Goal: Task Accomplishment & Management: Manage account settings

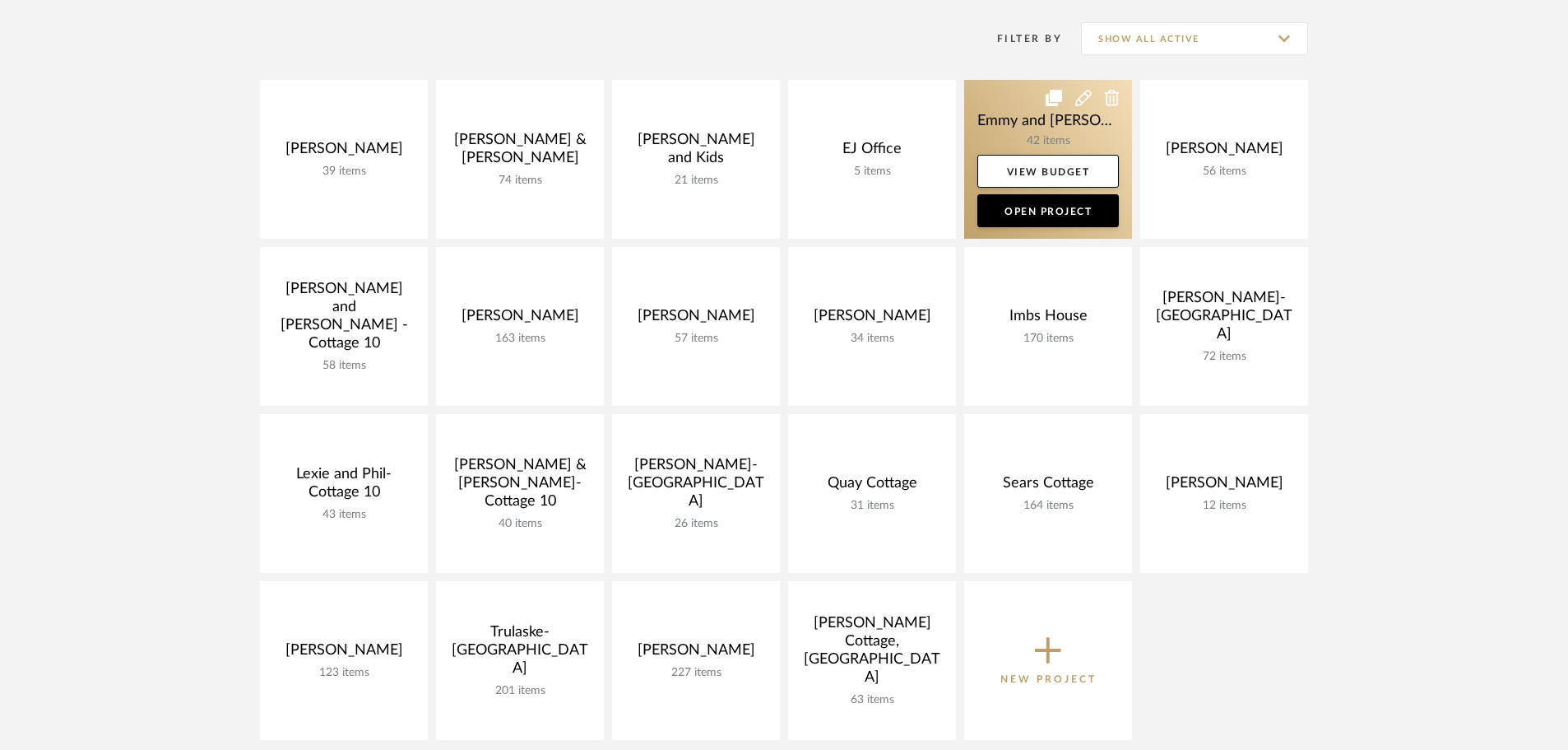
scroll to position [329, 0]
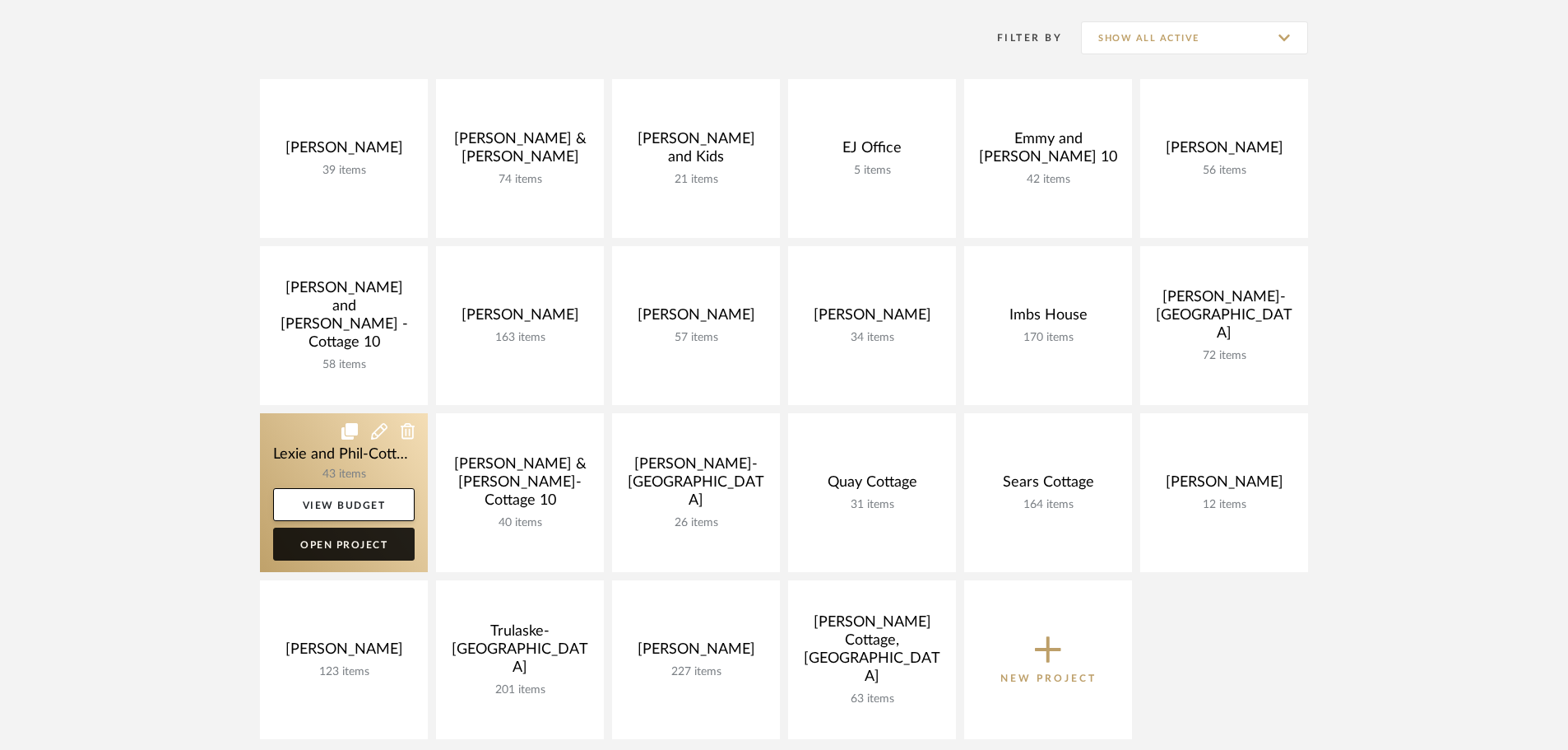
click at [336, 544] on link "Open Project" at bounding box center [344, 543] width 141 height 33
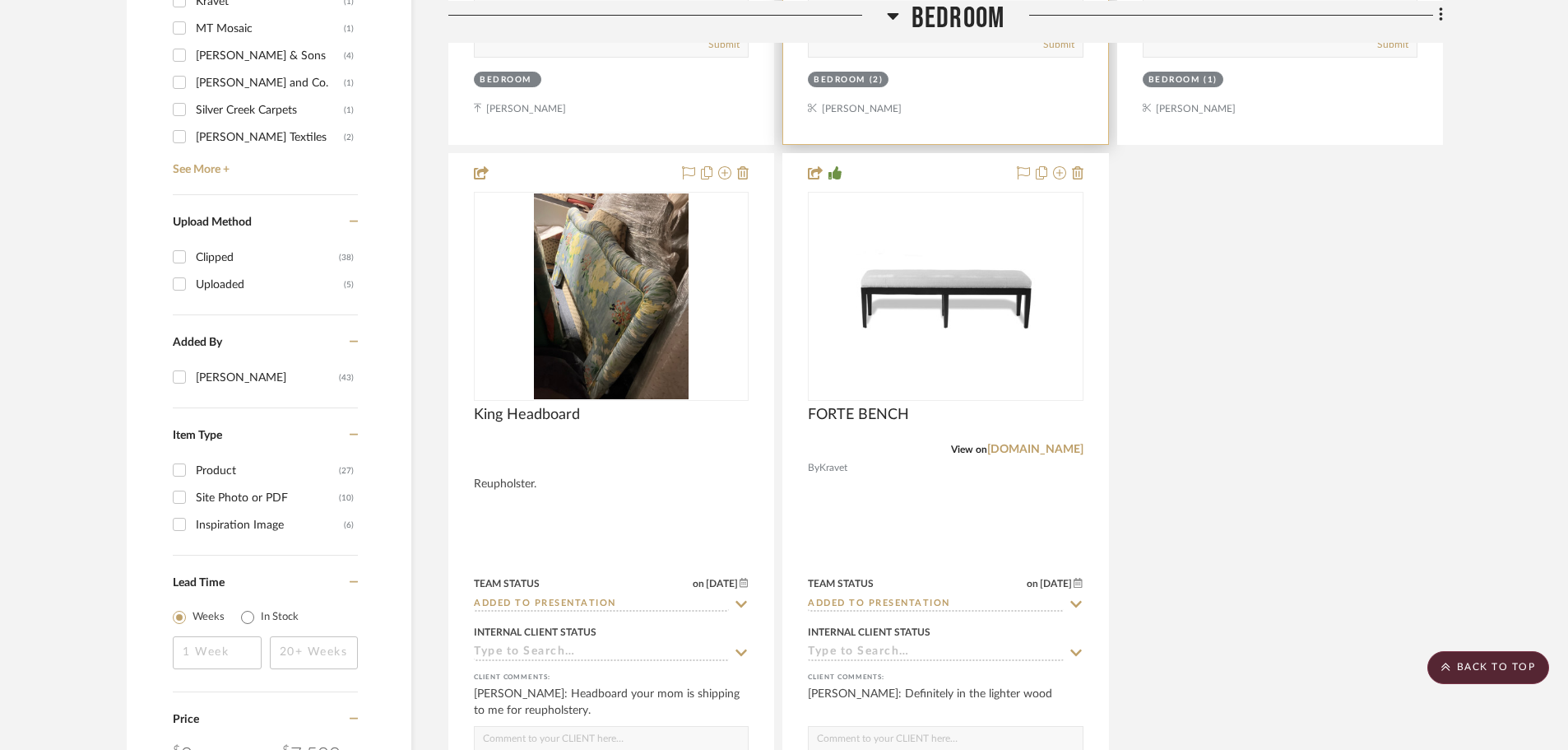
scroll to position [2057, 0]
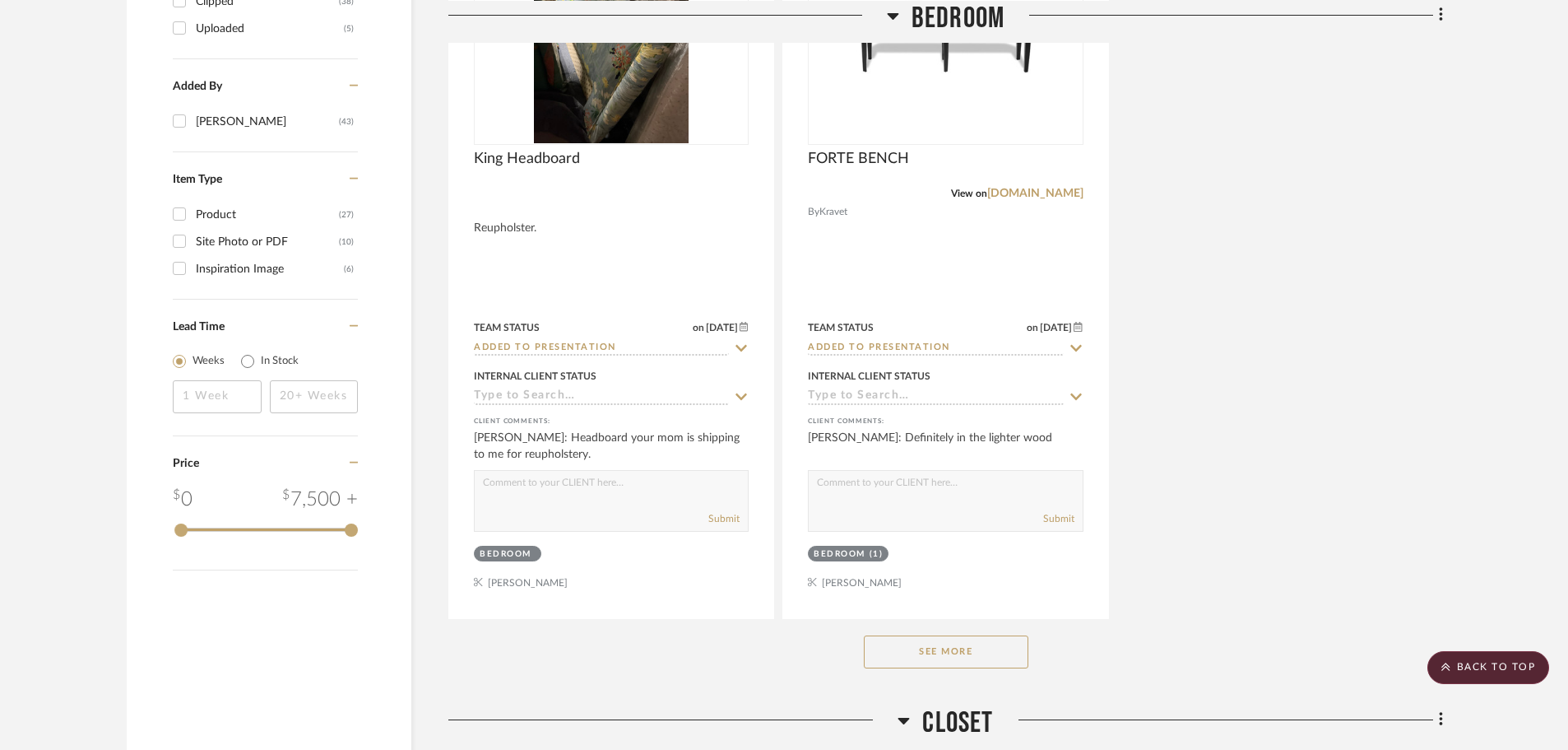
click at [965, 635] on button "See More" at bounding box center [946, 651] width 165 height 33
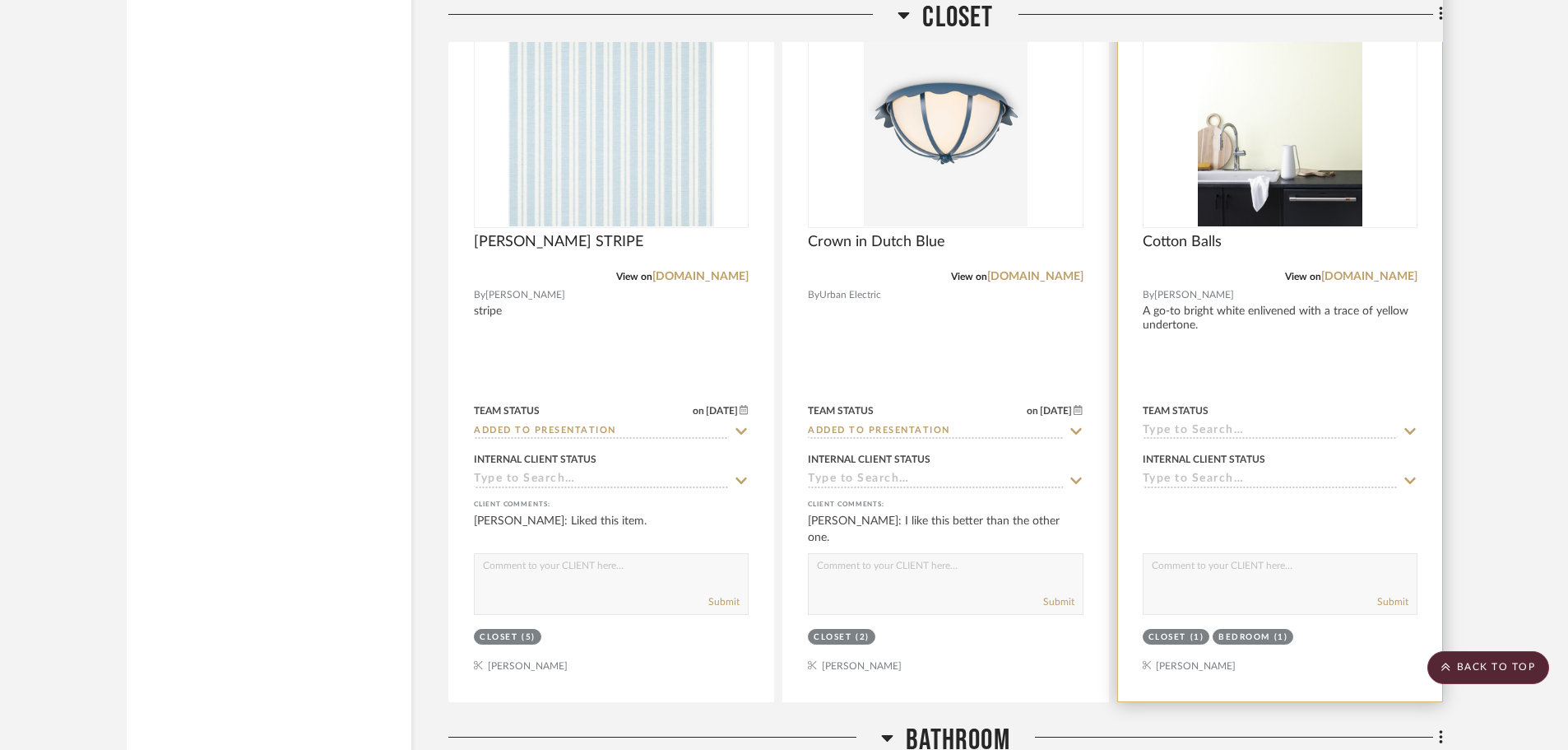
scroll to position [6993, 0]
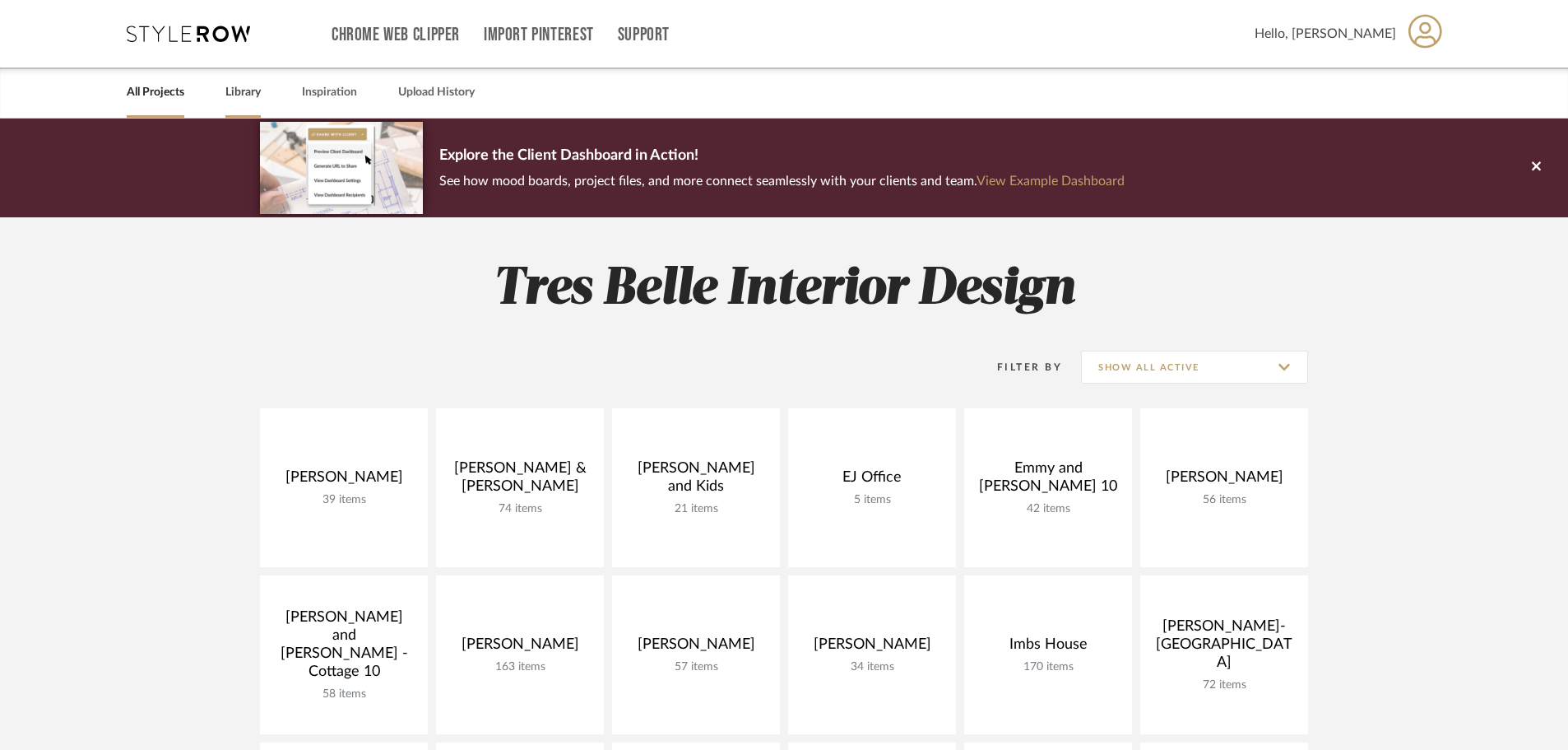
click at [248, 88] on link "Library" at bounding box center [243, 93] width 36 height 22
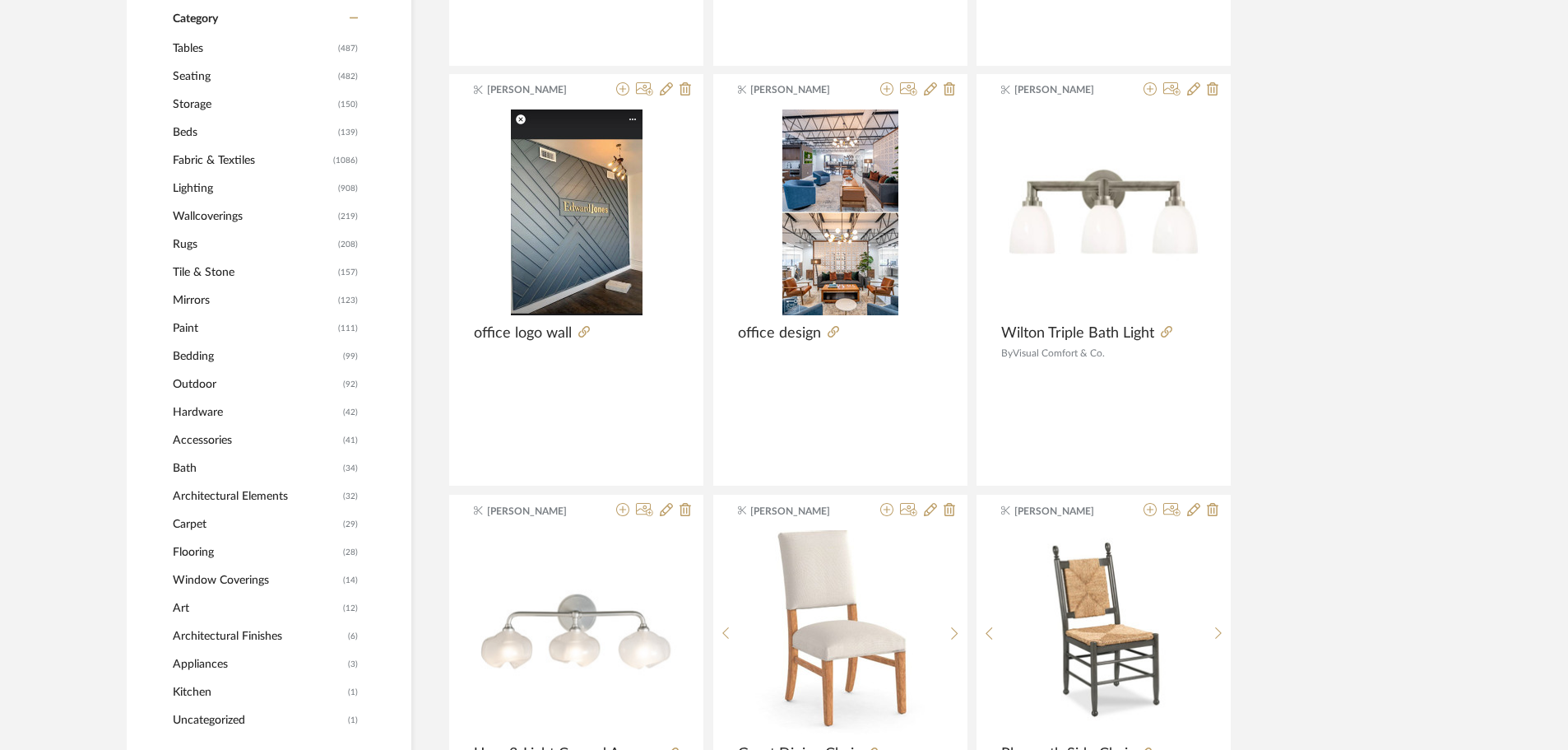
scroll to position [658, 0]
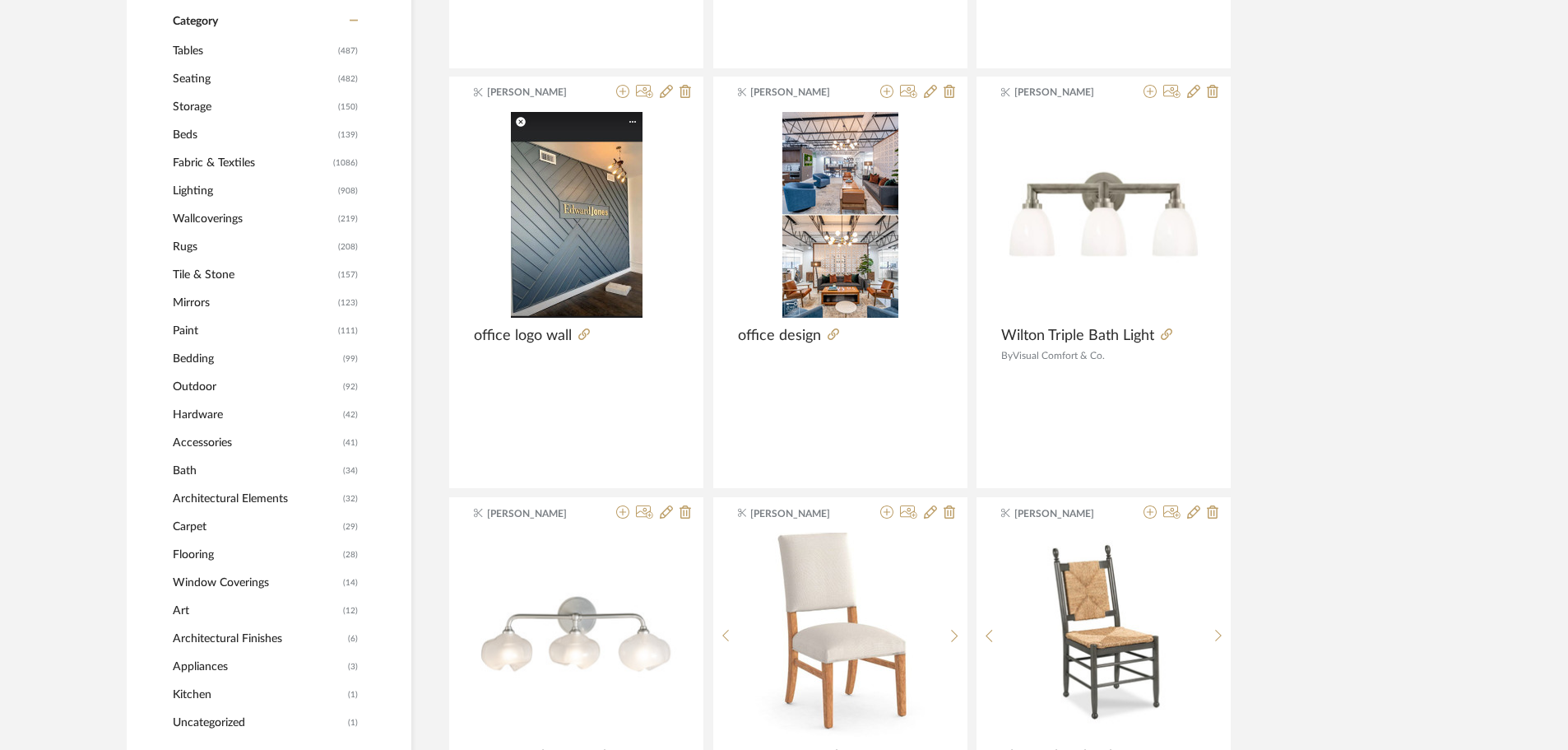
click at [222, 440] on span "Accessories" at bounding box center [256, 443] width 167 height 28
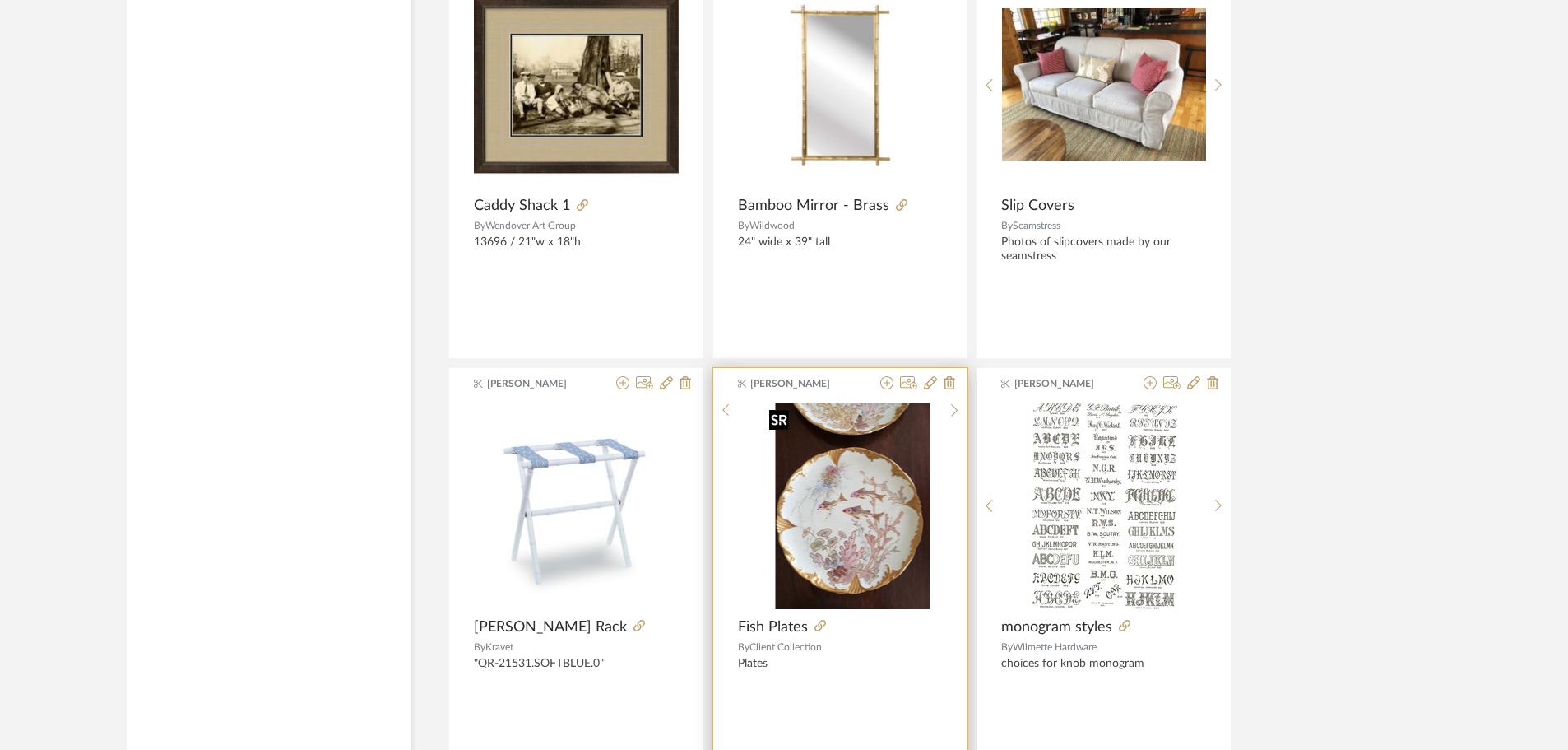
scroll to position [4849, 0]
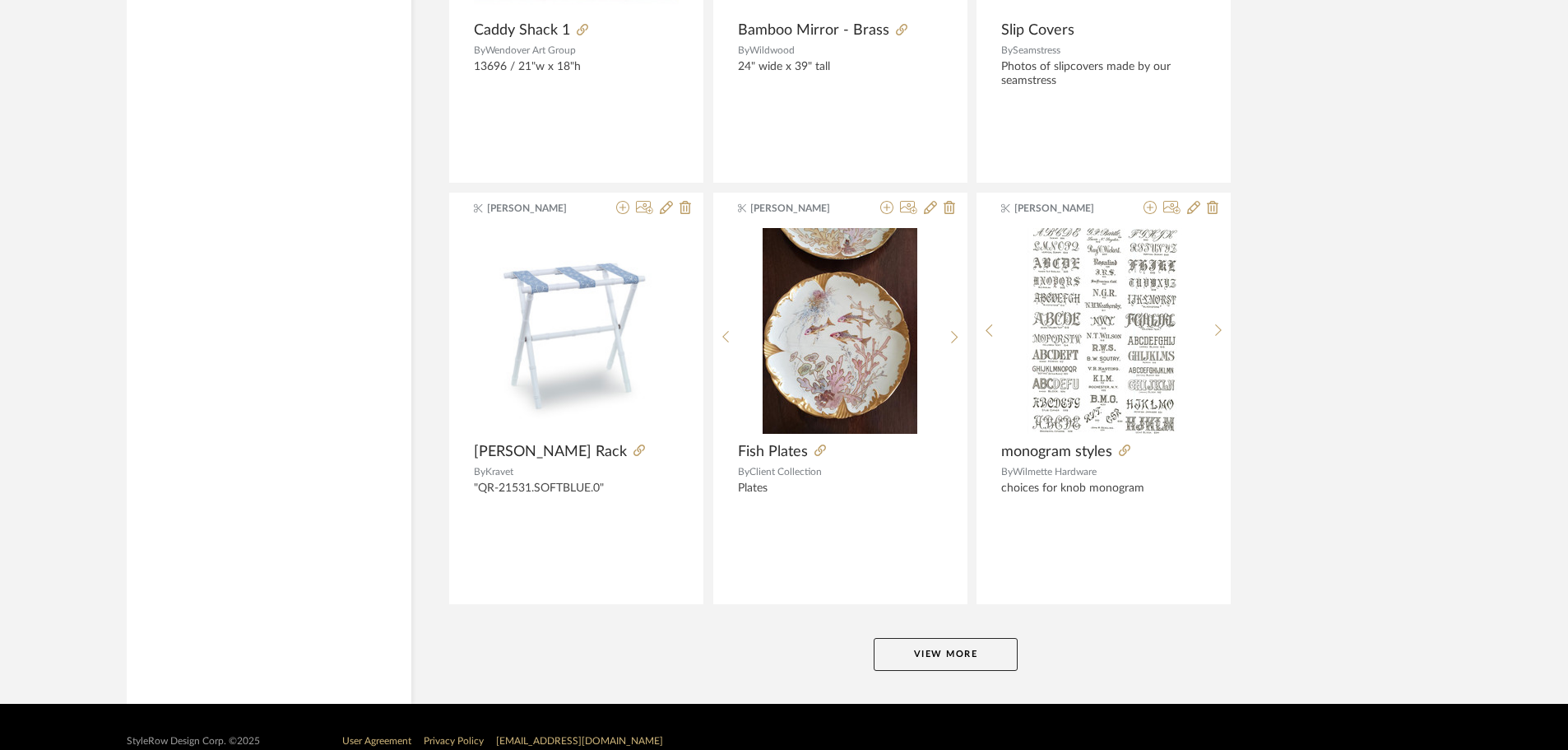
click at [926, 657] on button "View More" at bounding box center [945, 654] width 144 height 33
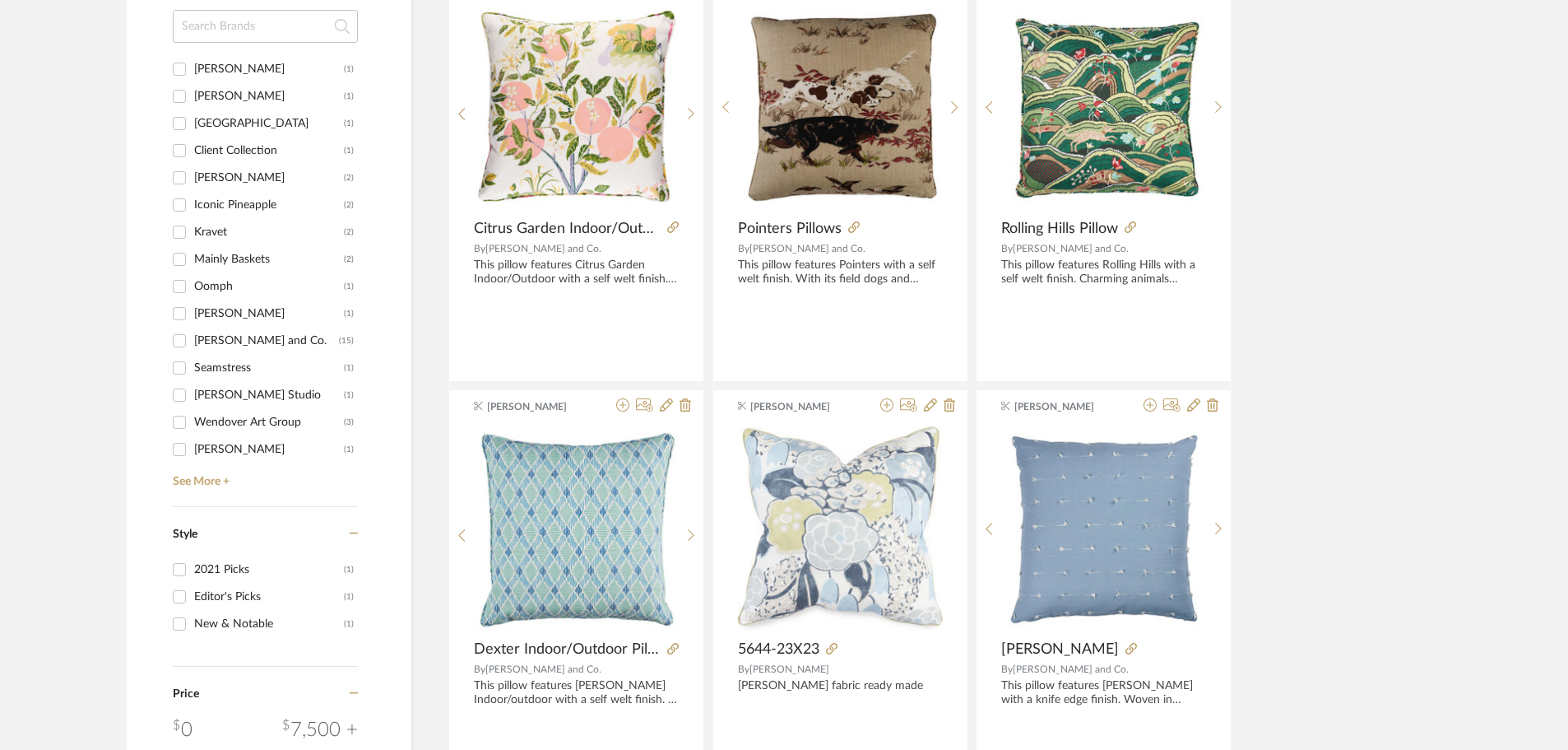
scroll to position [1212, 0]
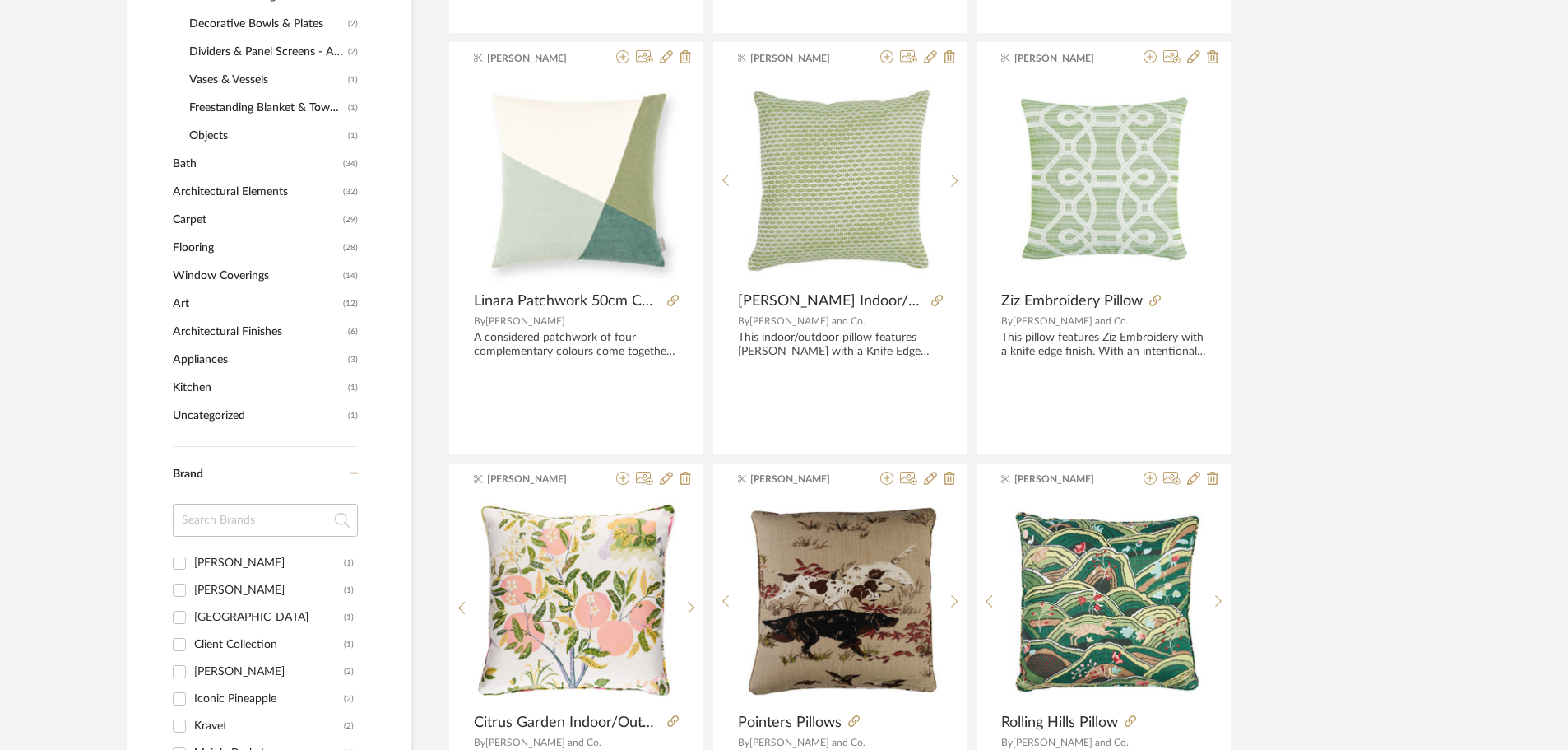
click at [206, 519] on input at bounding box center [266, 520] width 185 height 33
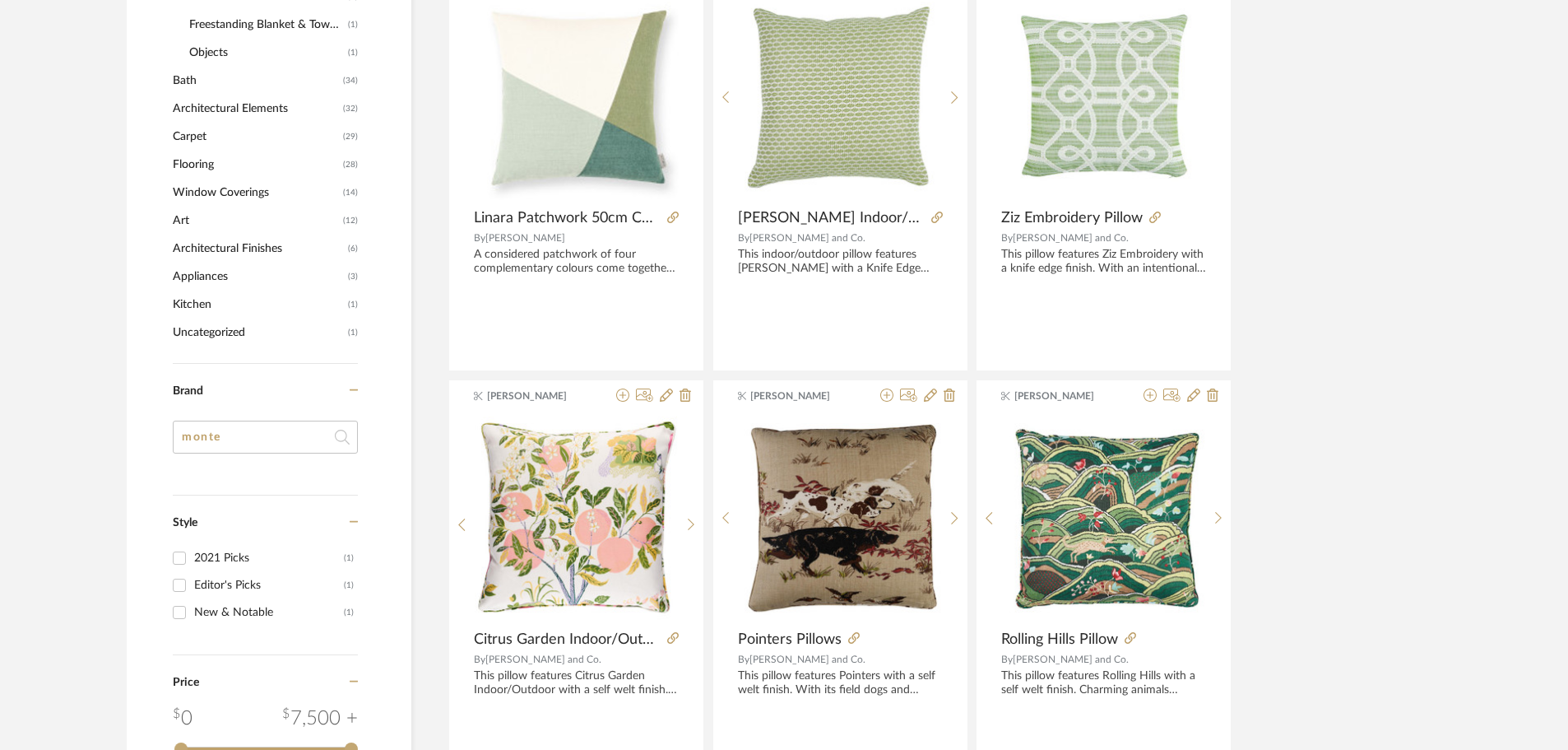
scroll to position [1294, 0]
type input "monte carlo"
click at [349, 435] on icon at bounding box center [343, 437] width 15 height 33
click at [343, 436] on icon at bounding box center [343, 437] width 15 height 33
drag, startPoint x: 256, startPoint y: 442, endPoint x: 289, endPoint y: 433, distance: 34.2
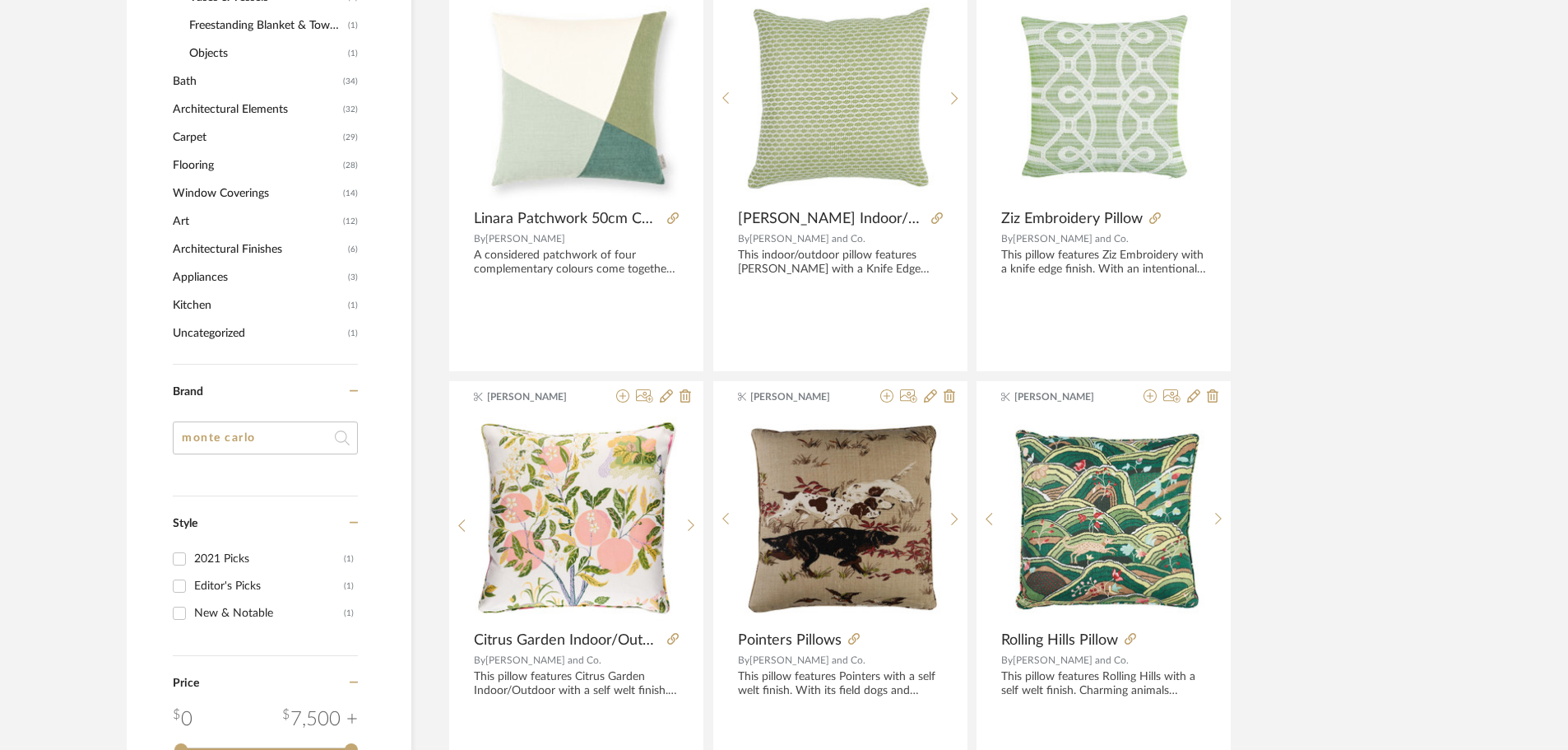
click at [258, 441] on input "monte carlo" at bounding box center [266, 437] width 185 height 33
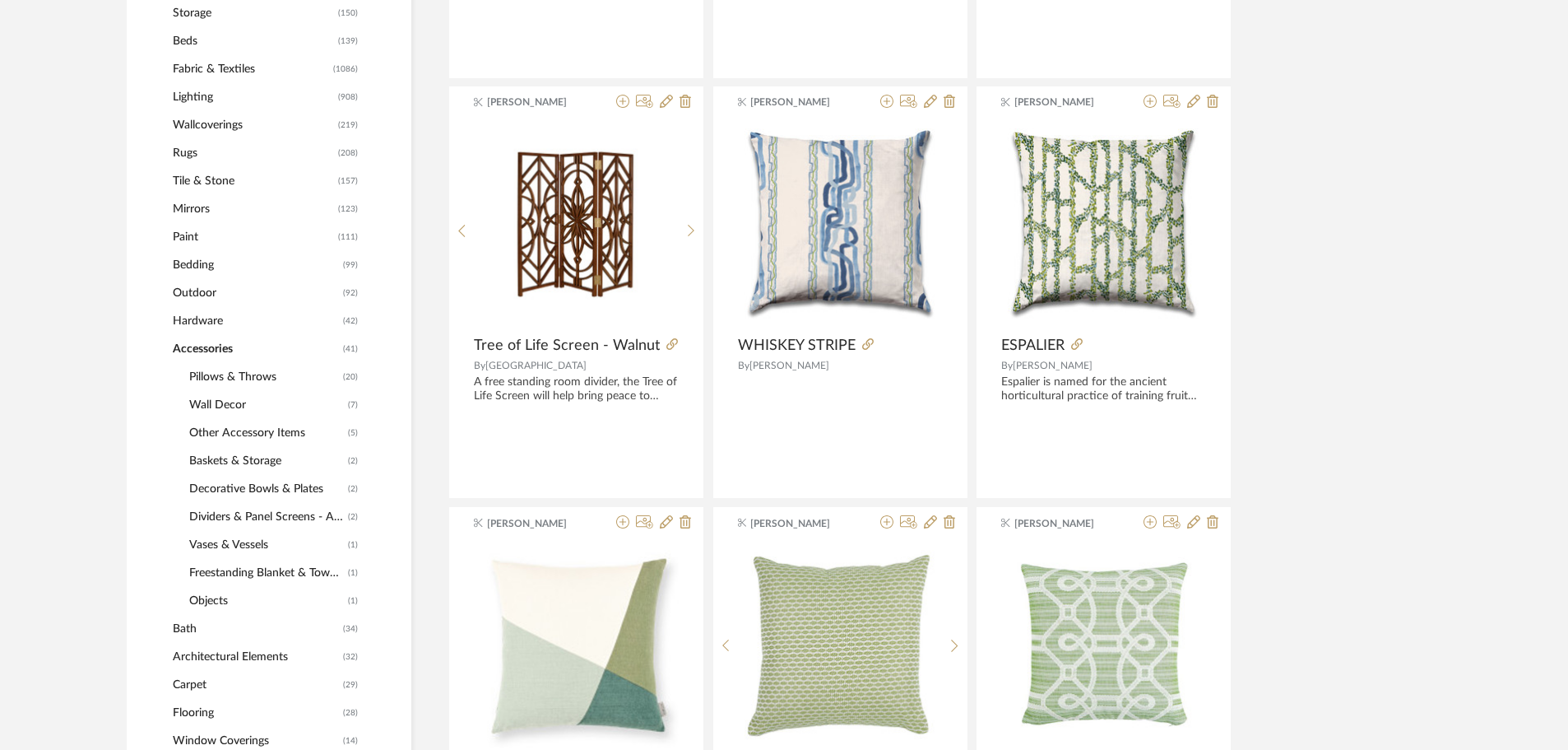
scroll to position [718, 0]
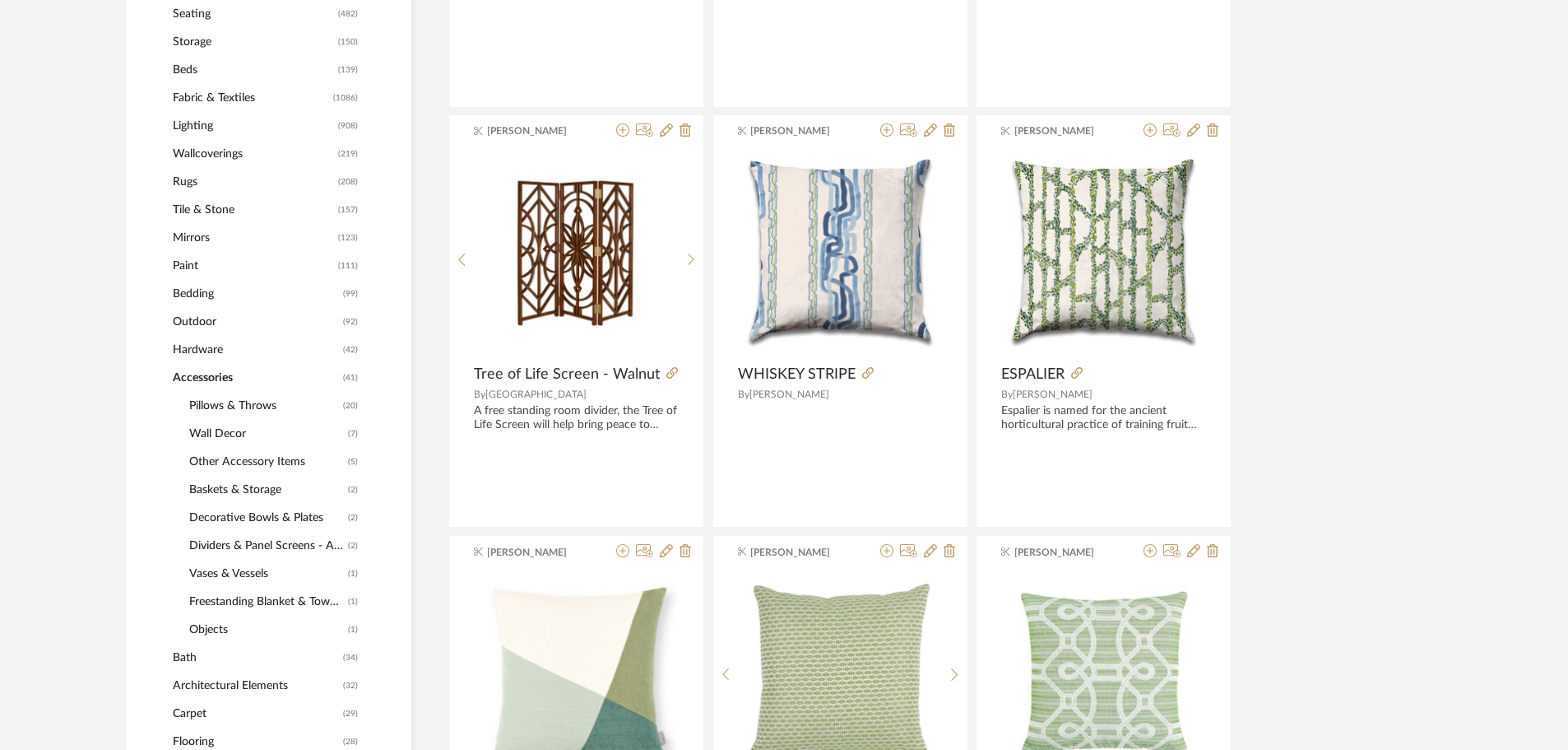
click at [203, 129] on span "Lighting" at bounding box center [254, 126] width 161 height 28
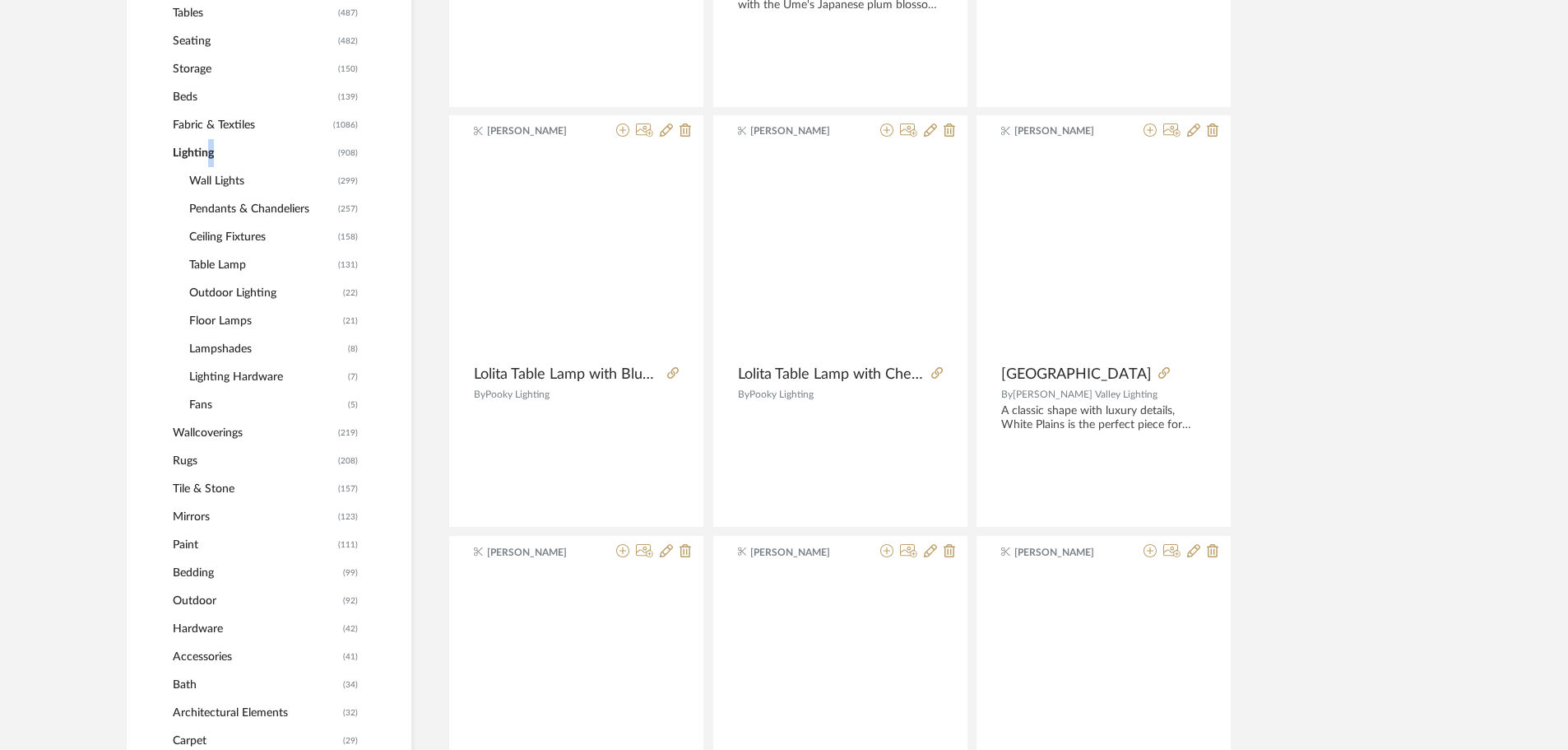
scroll to position [721, 0]
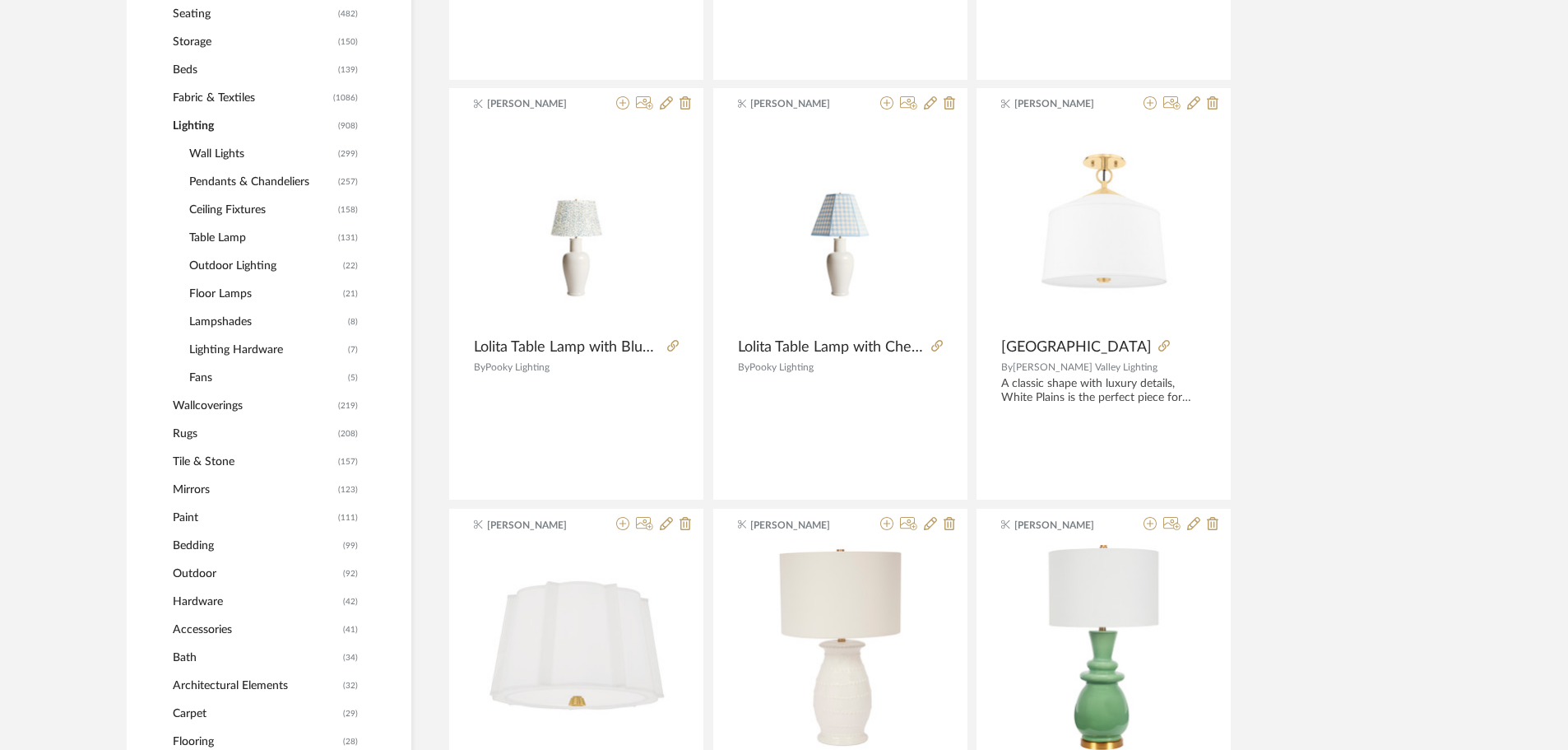
click at [198, 376] on span "Fans" at bounding box center [266, 377] width 154 height 28
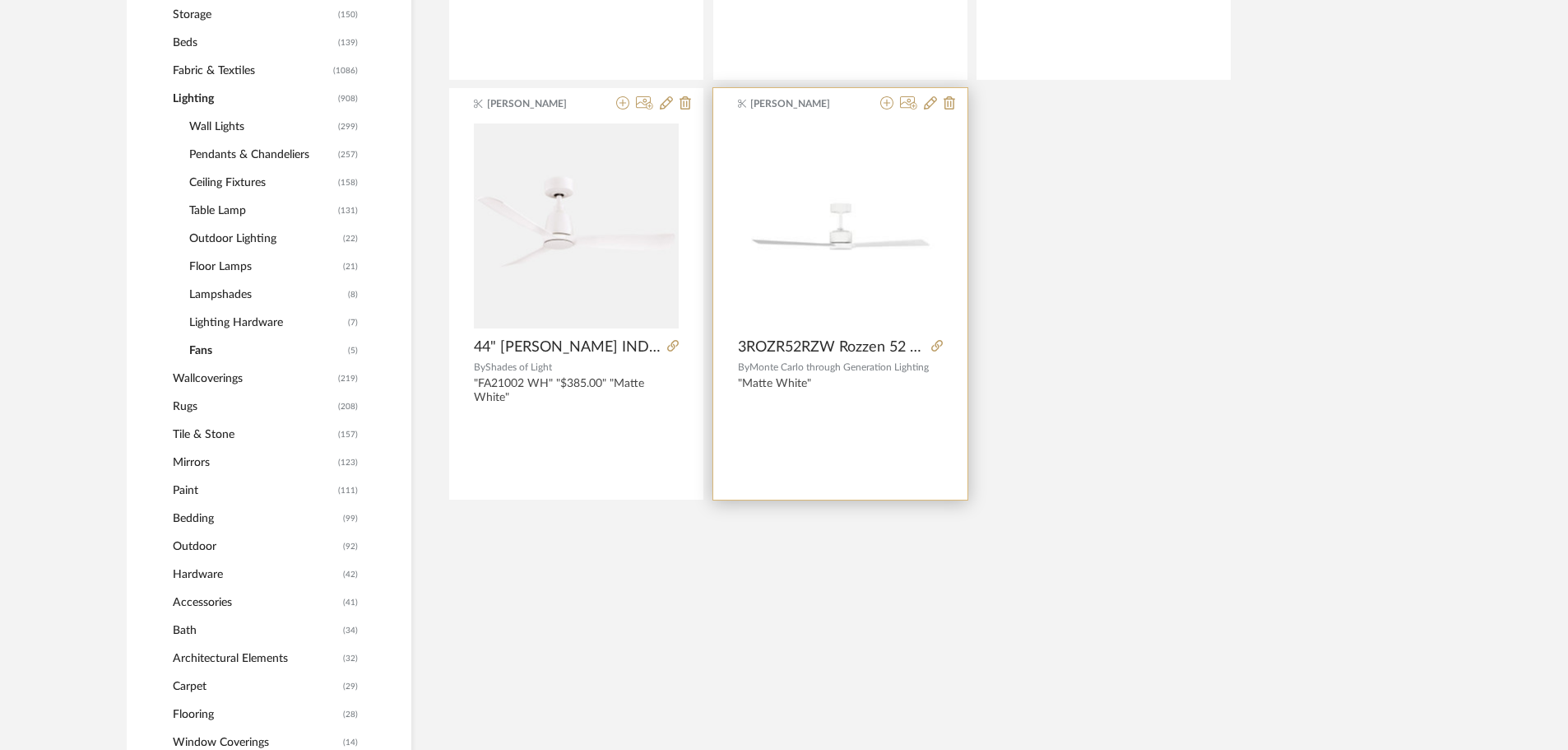
scroll to position [694, 0]
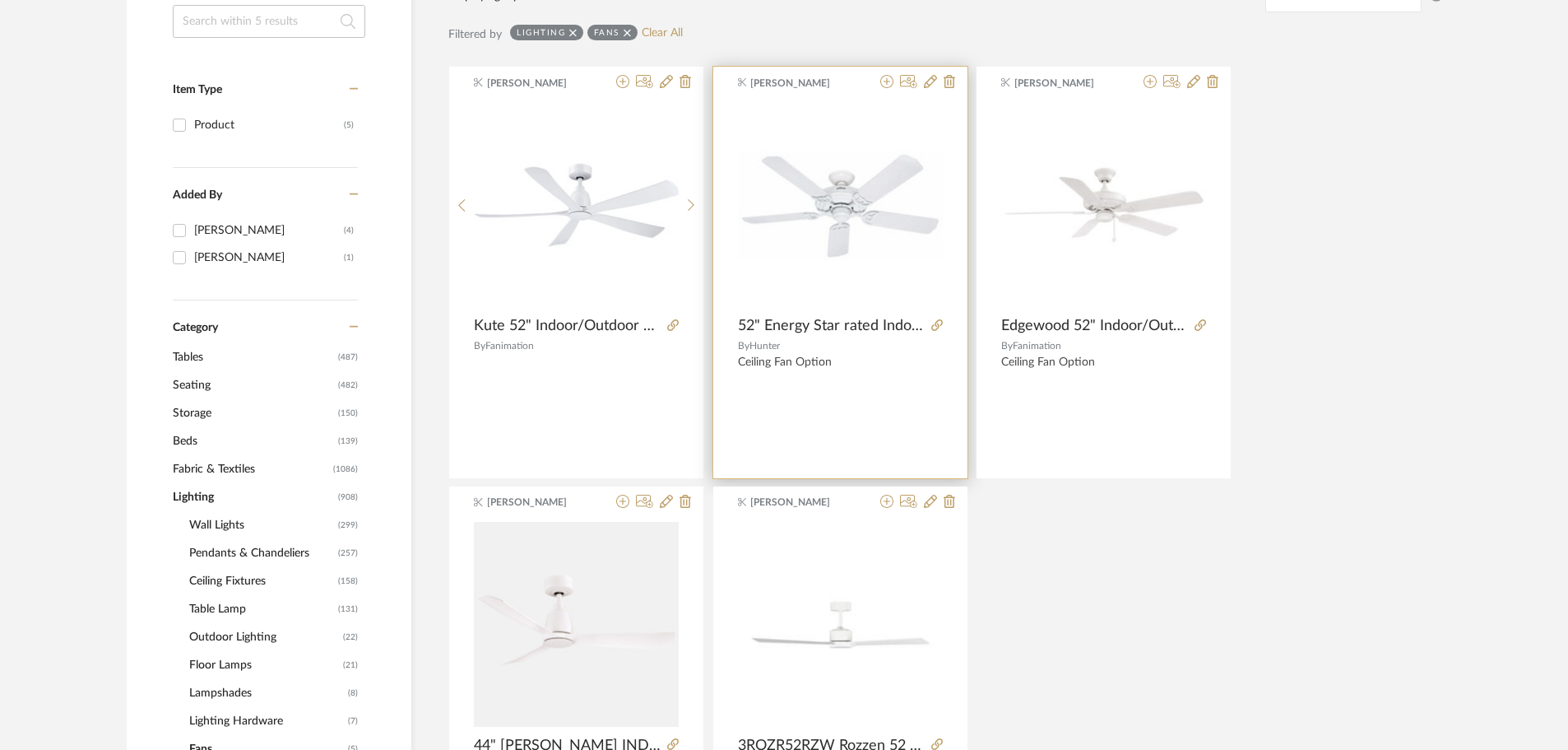
scroll to position [529, 0]
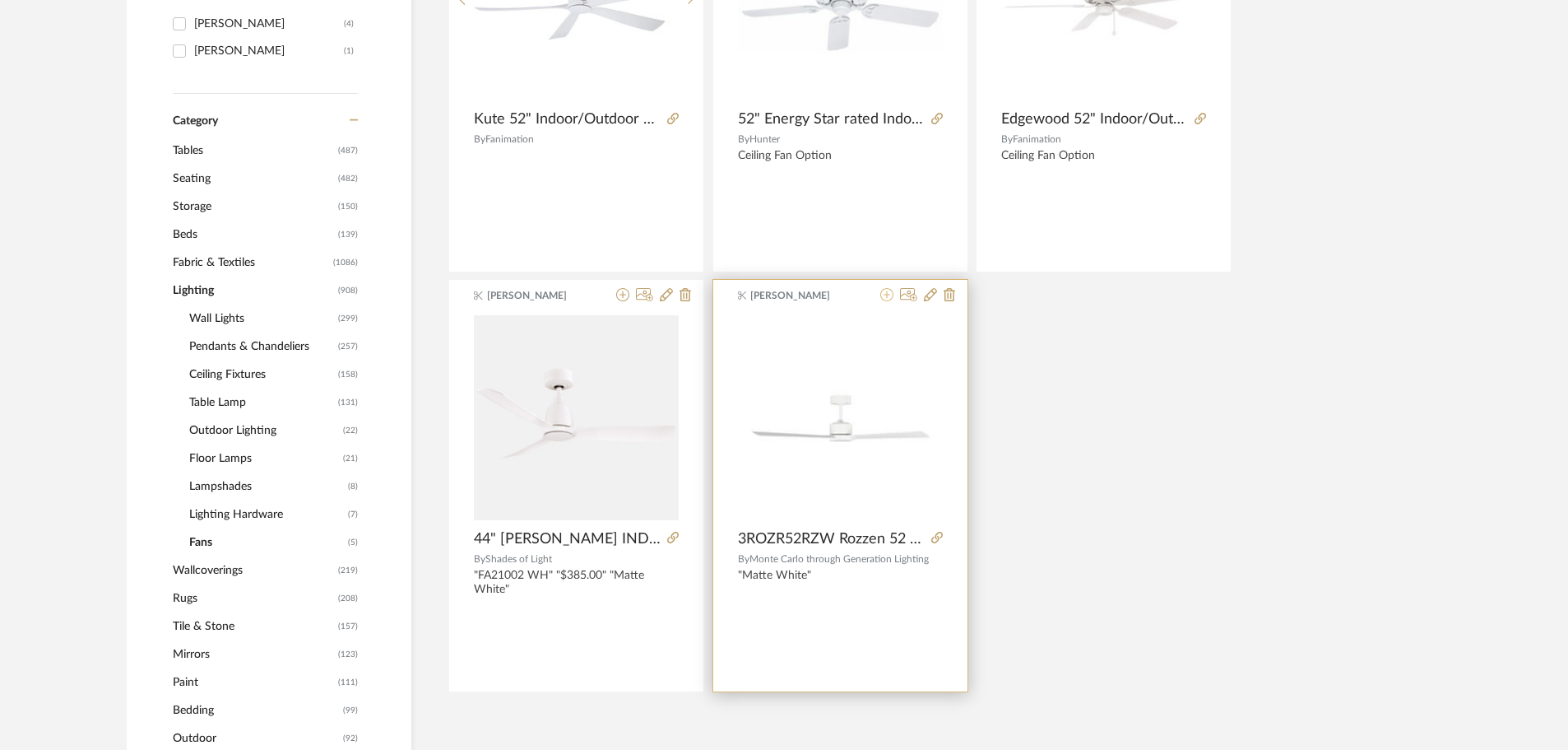
click at [884, 292] on icon at bounding box center [887, 295] width 13 height 13
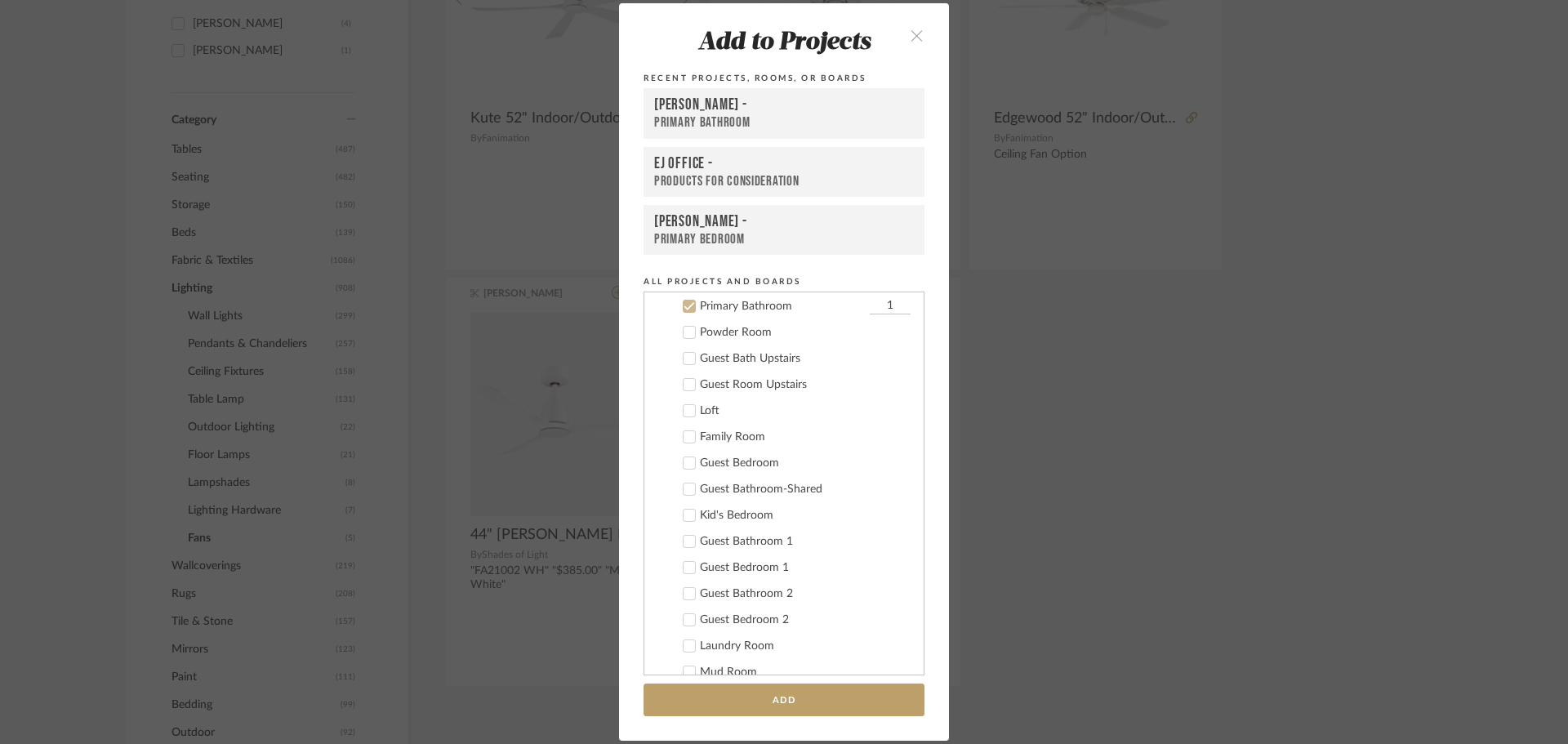
scroll to position [481, 0]
click at [684, 385] on icon at bounding box center [690, 387] width 11 height 11
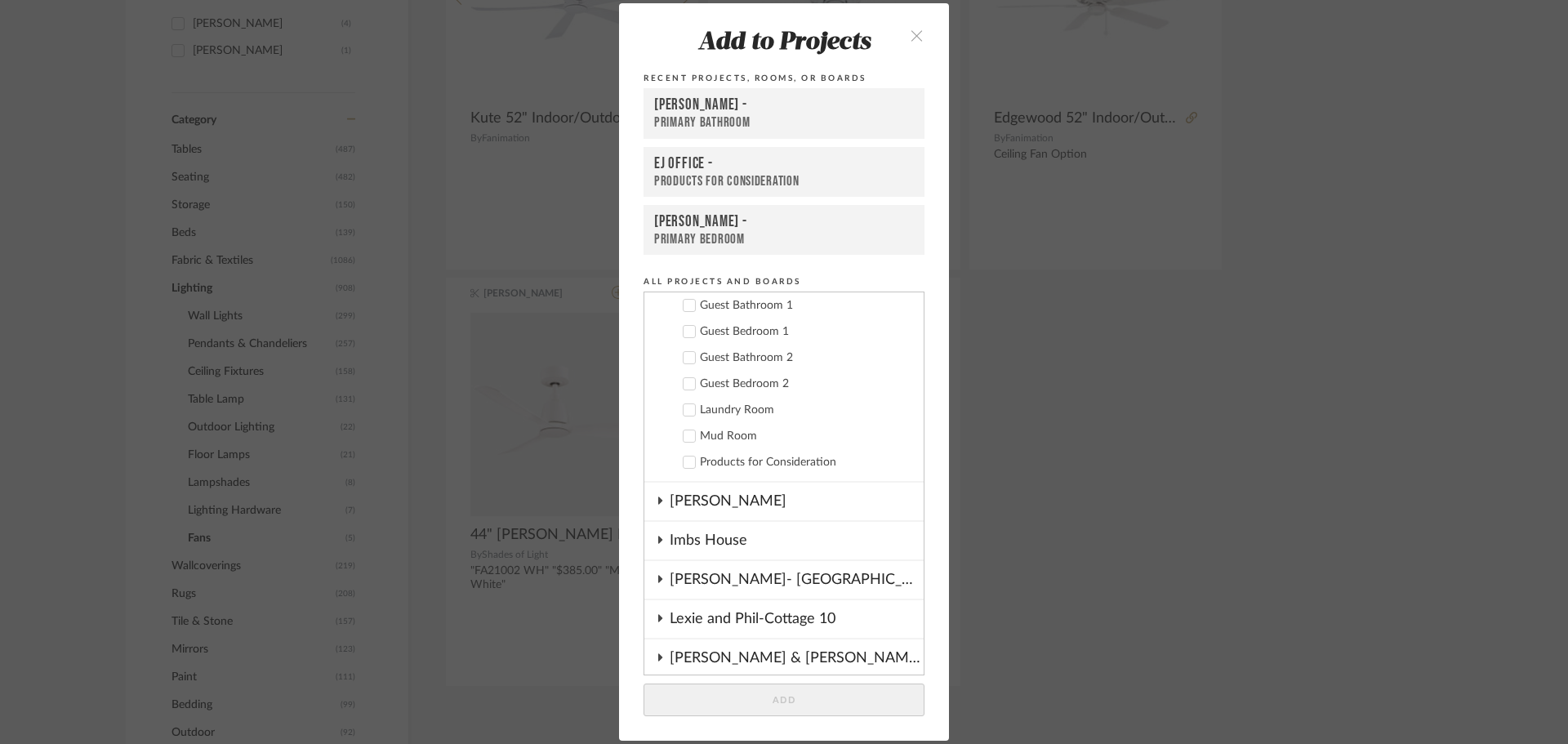
scroll to position [807, 0]
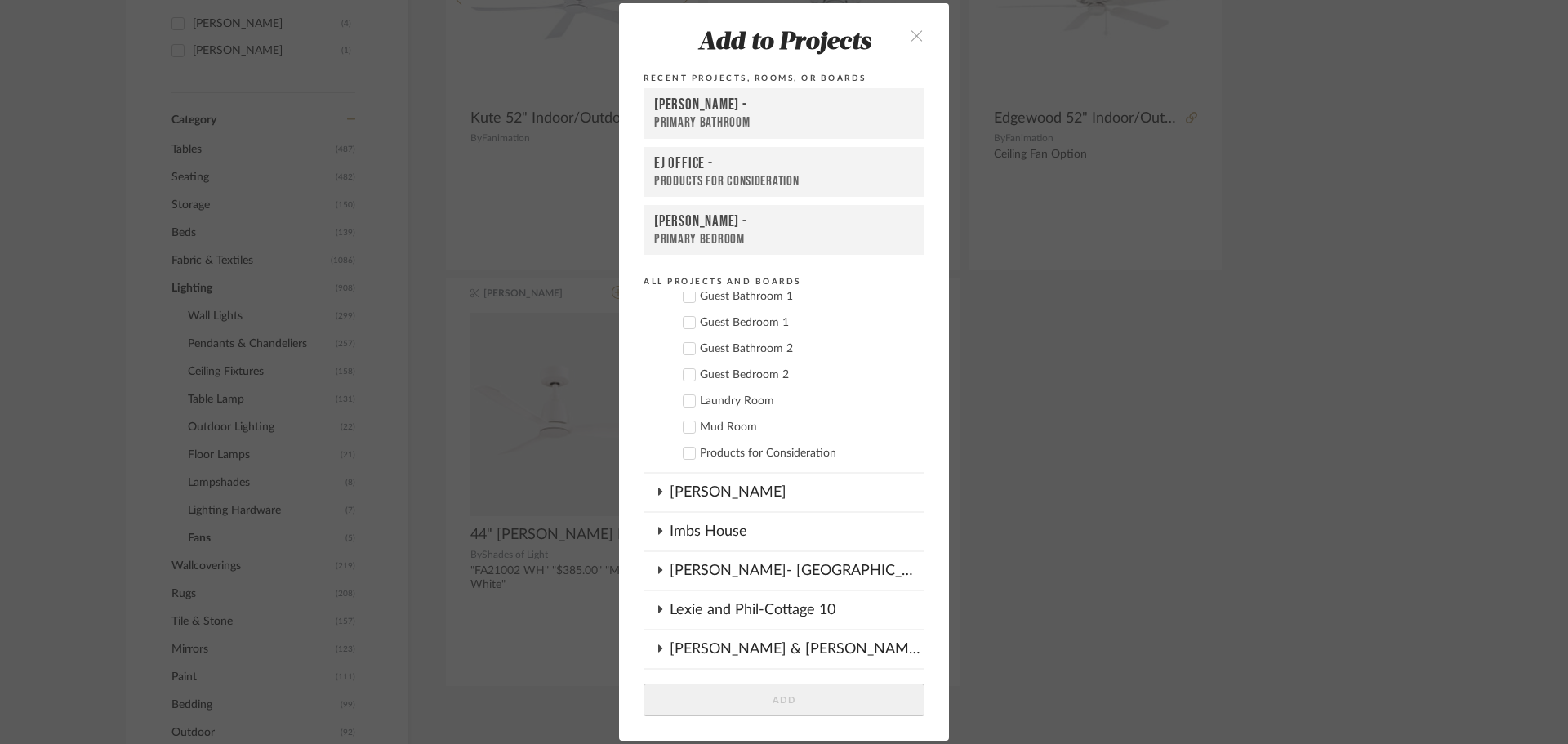
click at [778, 603] on div "Lexie and Phil-Cottage 10" at bounding box center [797, 609] width 254 height 37
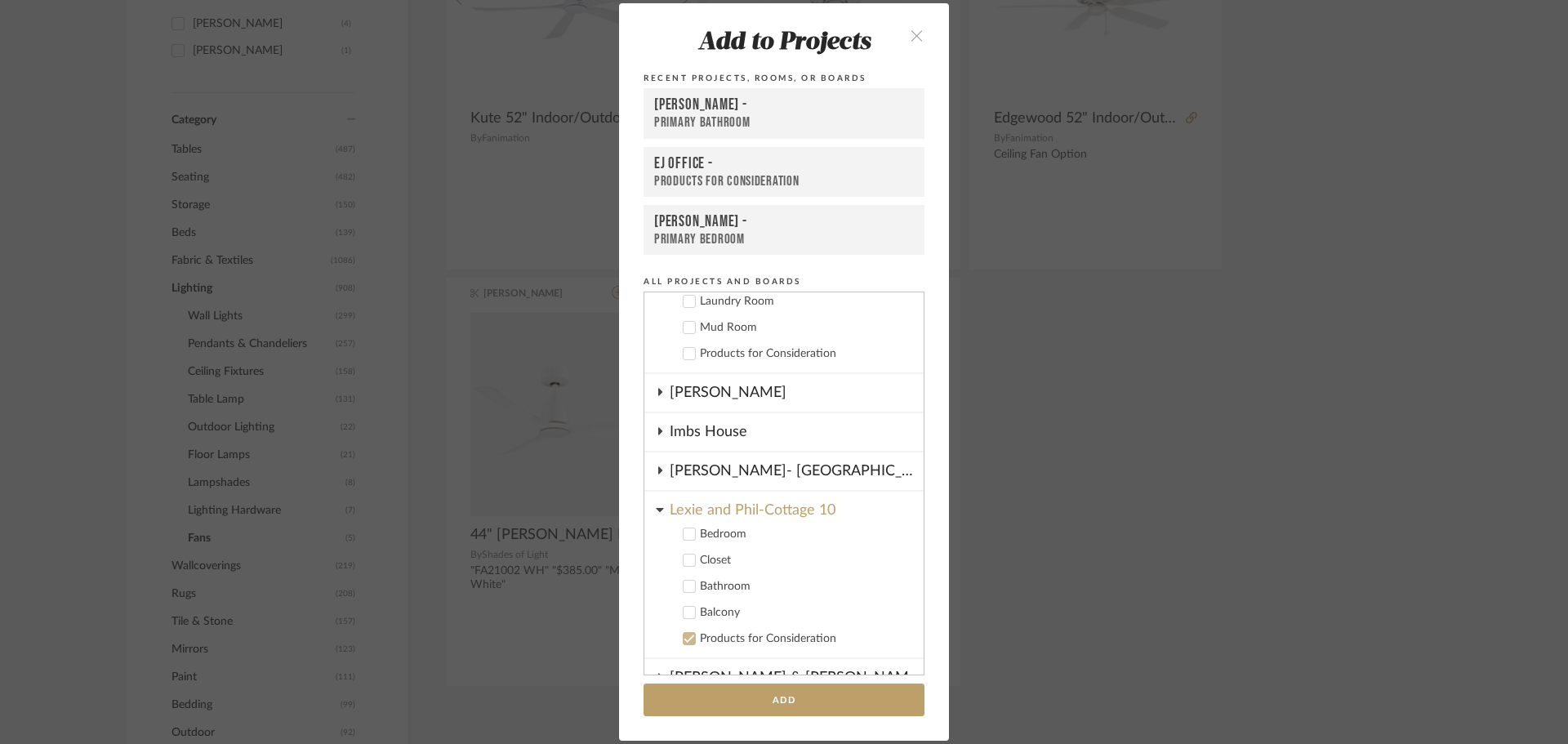
scroll to position [1052, 0]
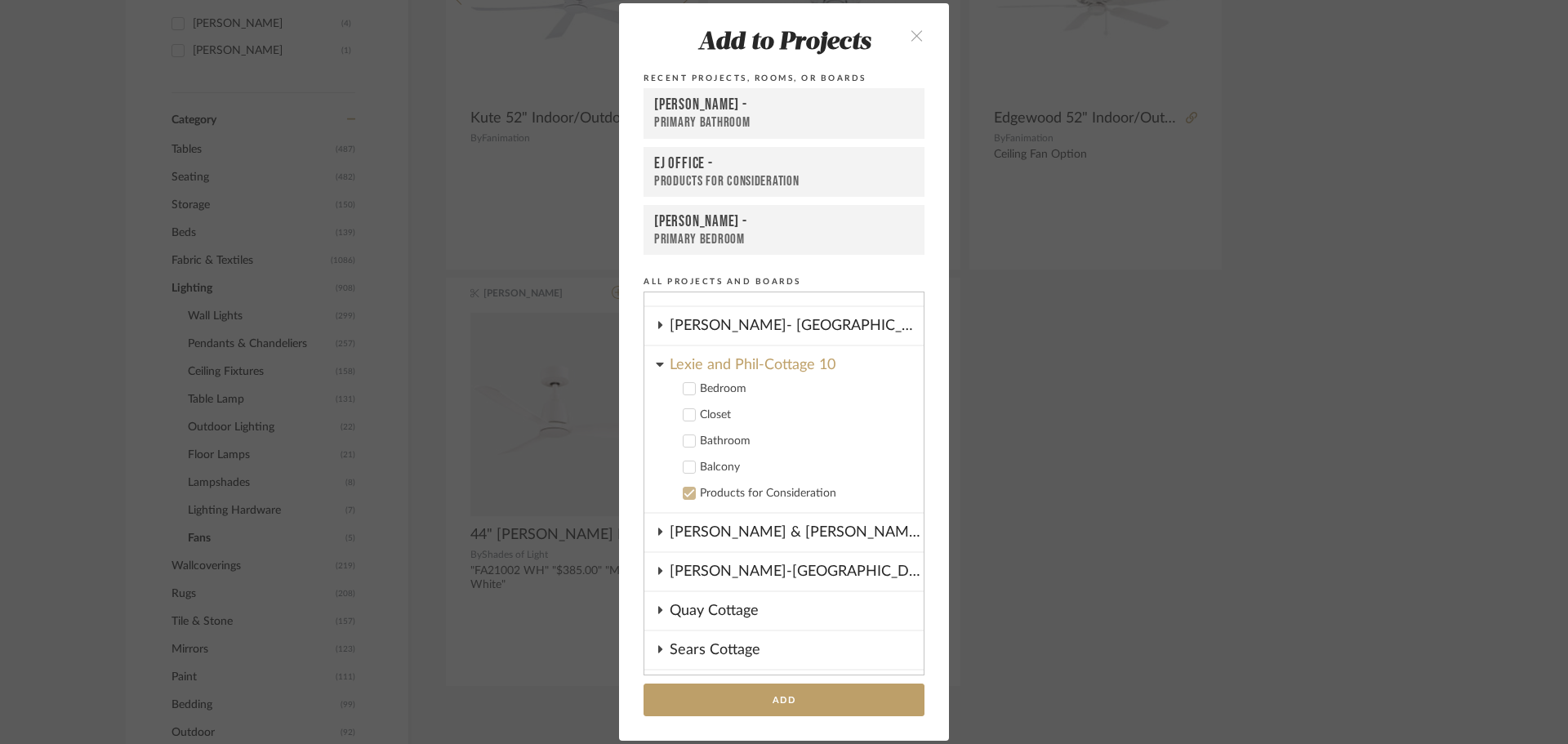
click at [684, 389] on icon at bounding box center [689, 388] width 10 height 8
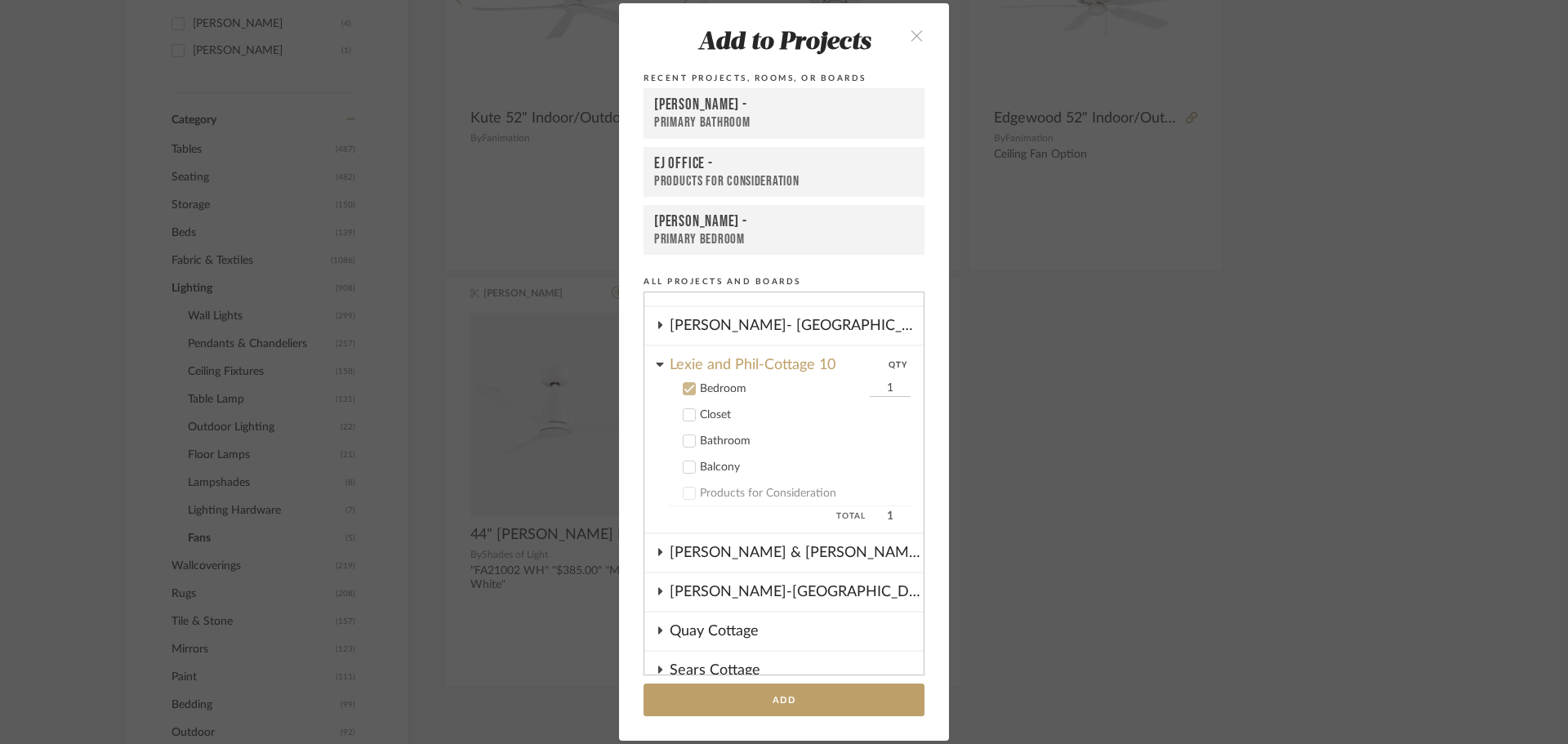
click at [785, 546] on div "[PERSON_NAME] & [PERSON_NAME]-Cottage 10" at bounding box center [797, 553] width 254 height 37
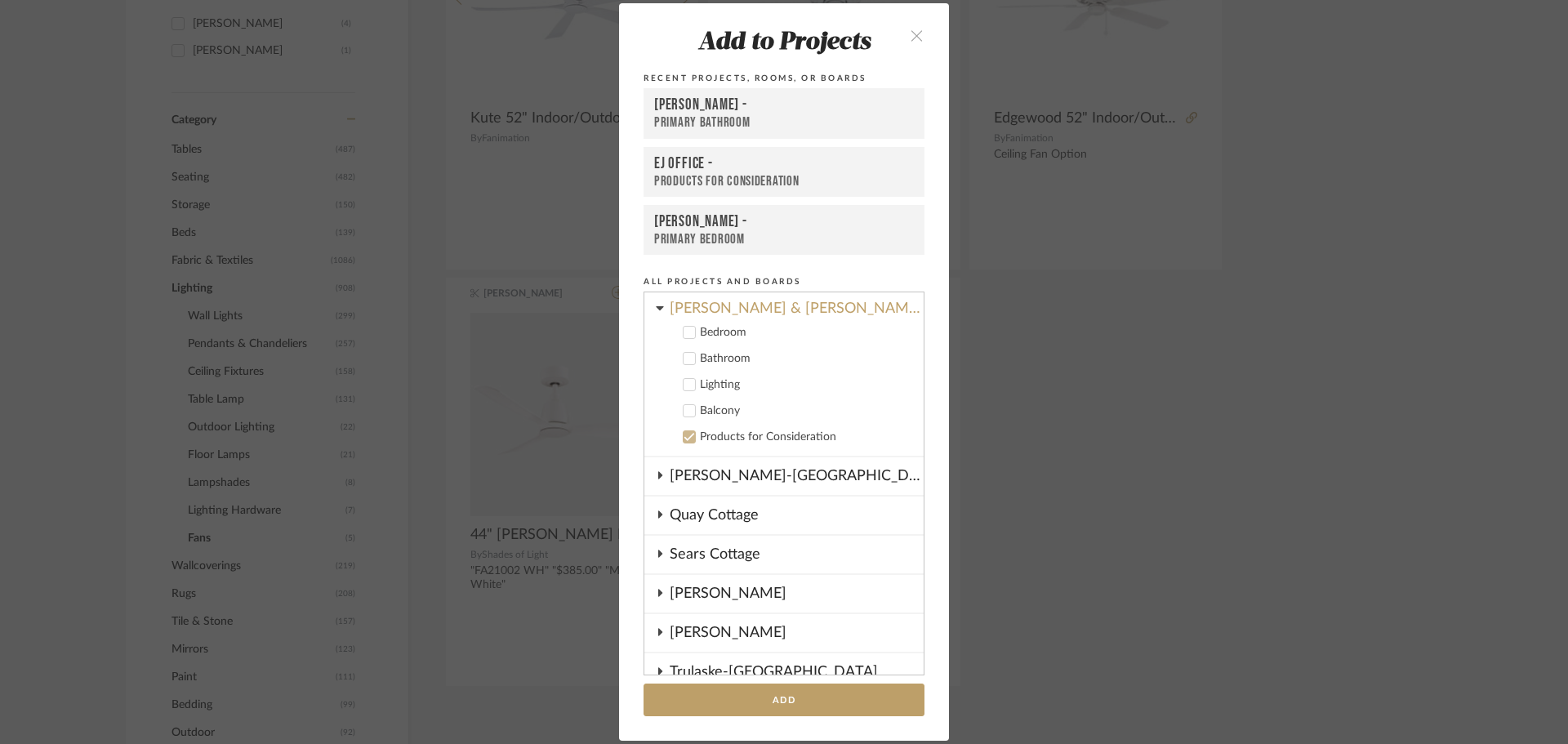
scroll to position [1297, 0]
click at [684, 333] on icon at bounding box center [690, 332] width 11 height 11
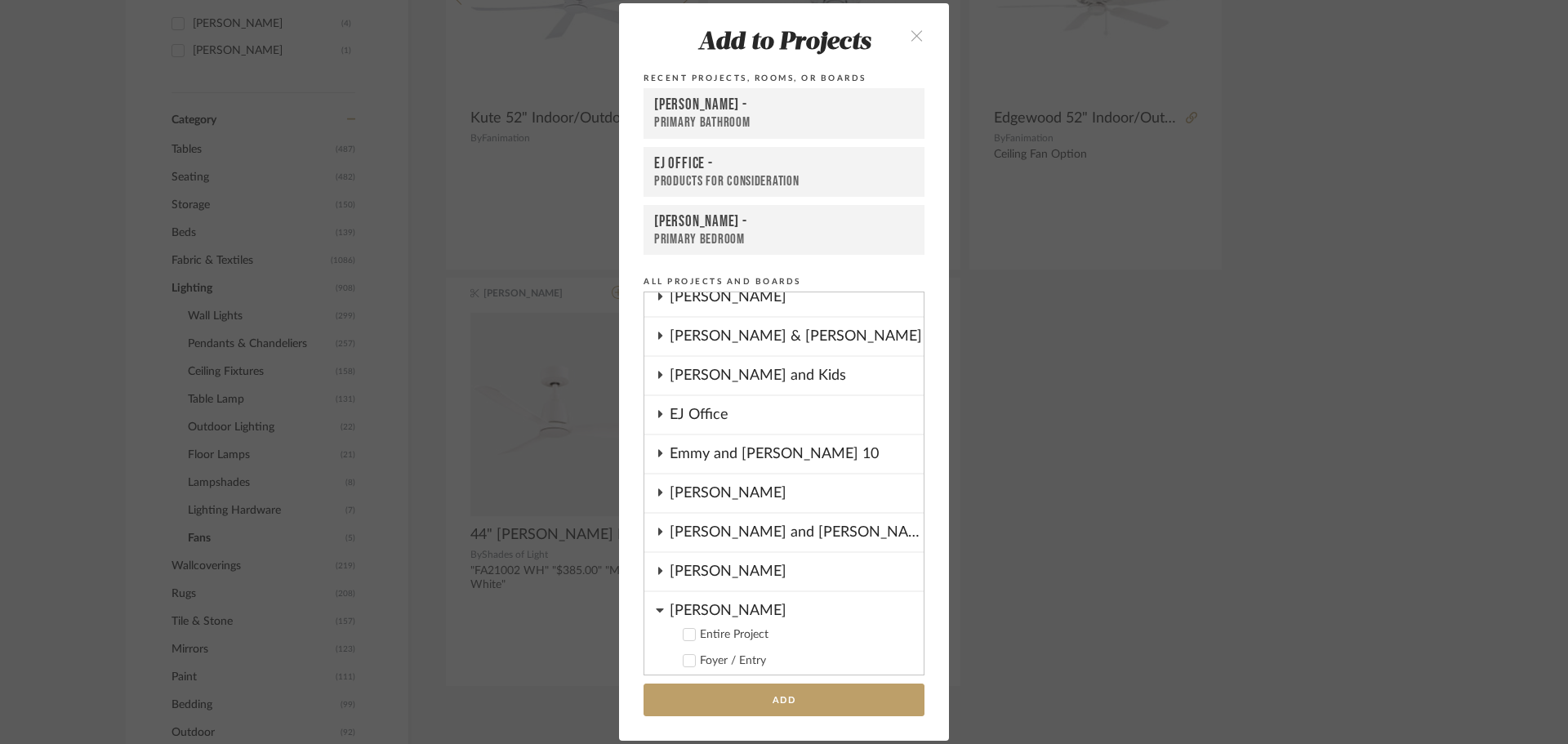
scroll to position [0, 0]
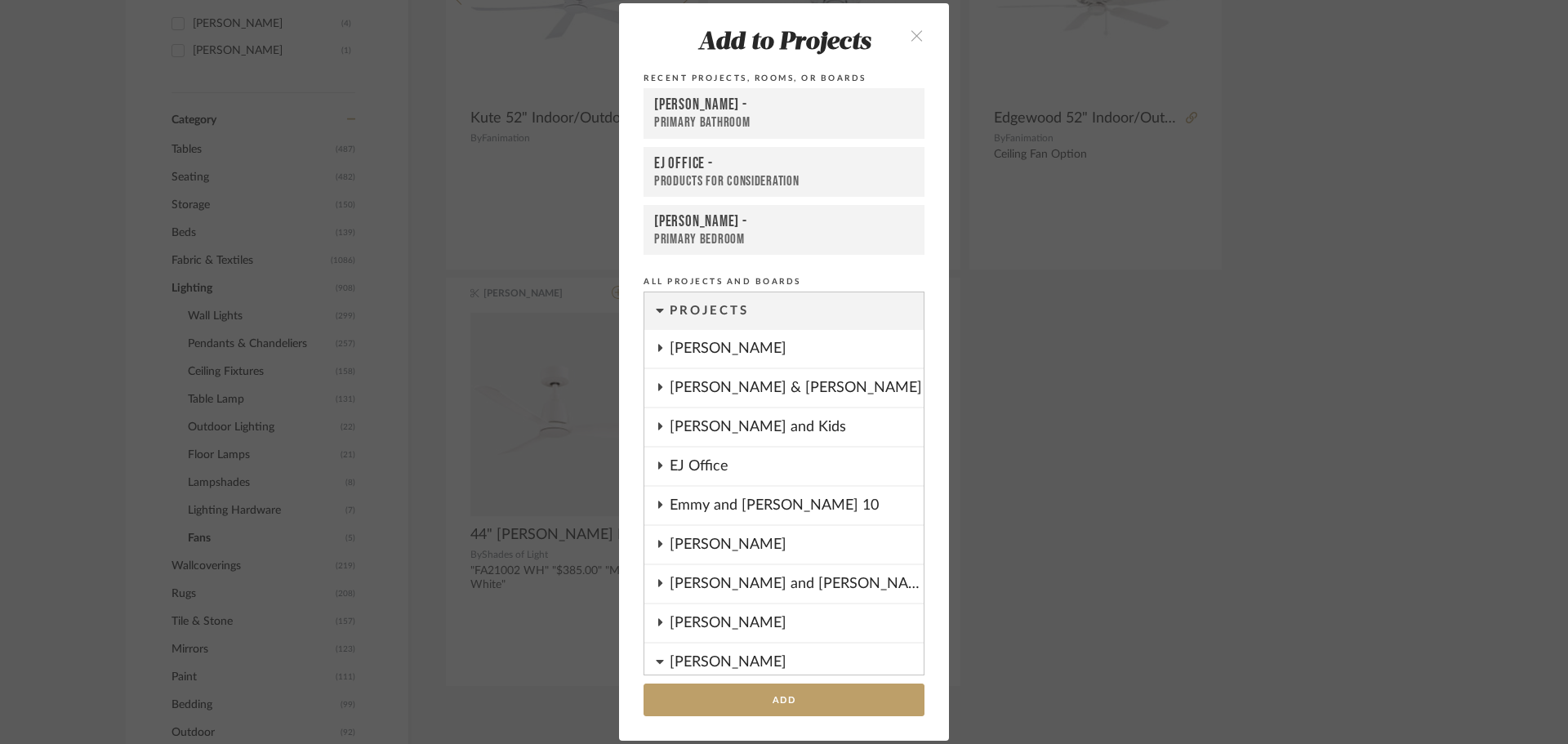
click at [751, 581] on div "[PERSON_NAME] and [PERSON_NAME] -Cottage 10" at bounding box center [797, 583] width 254 height 37
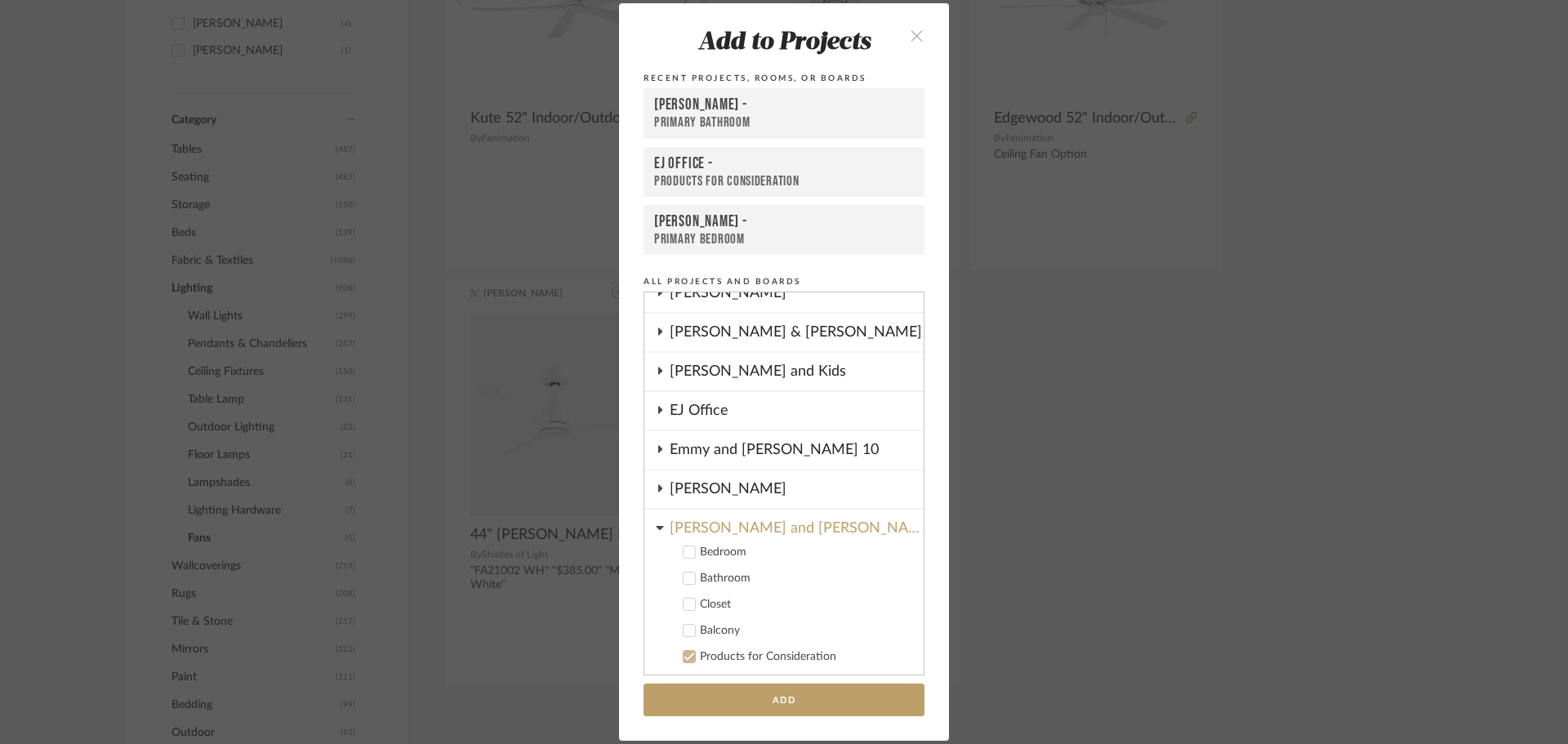
scroll to position [82, 0]
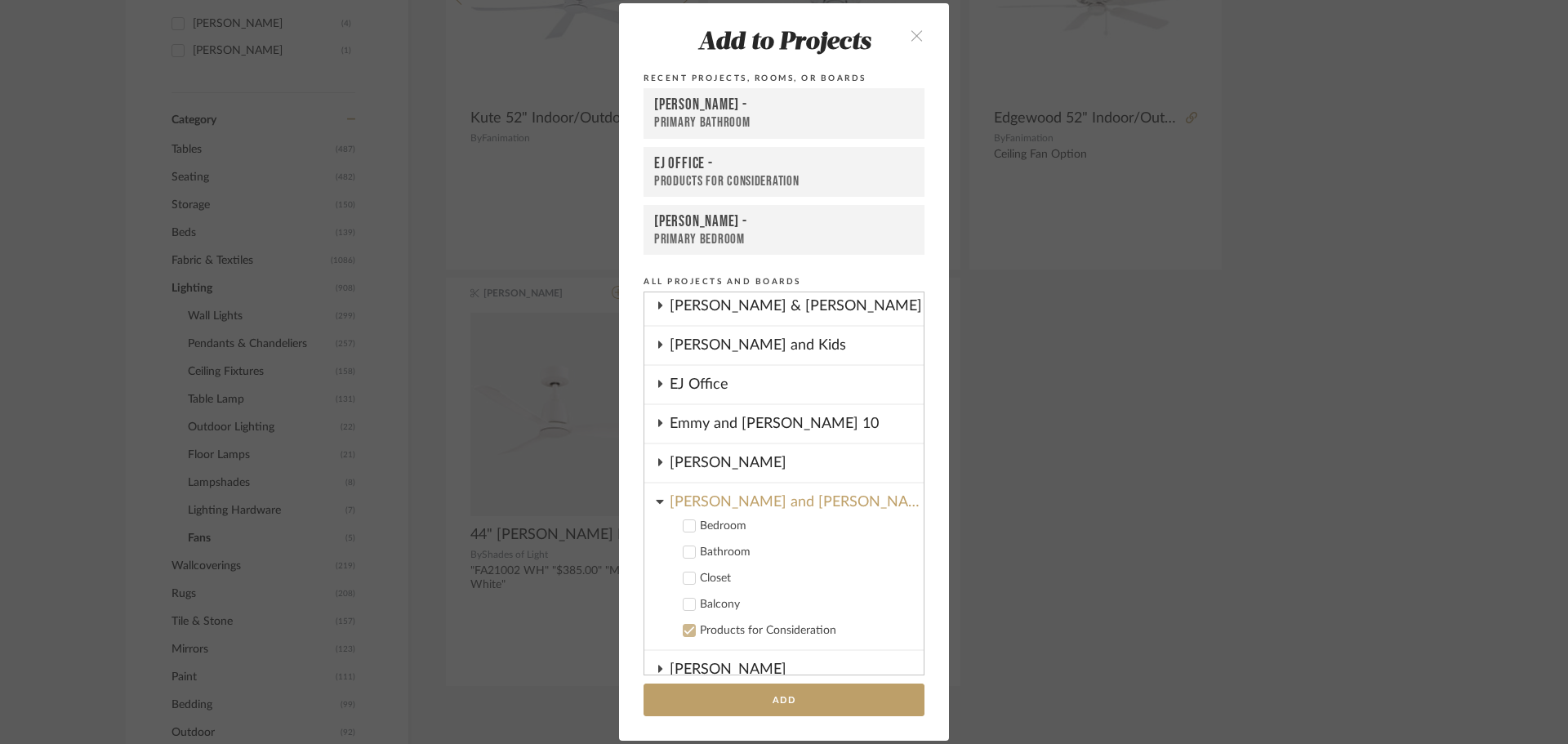
click at [684, 525] on icon at bounding box center [690, 526] width 11 height 11
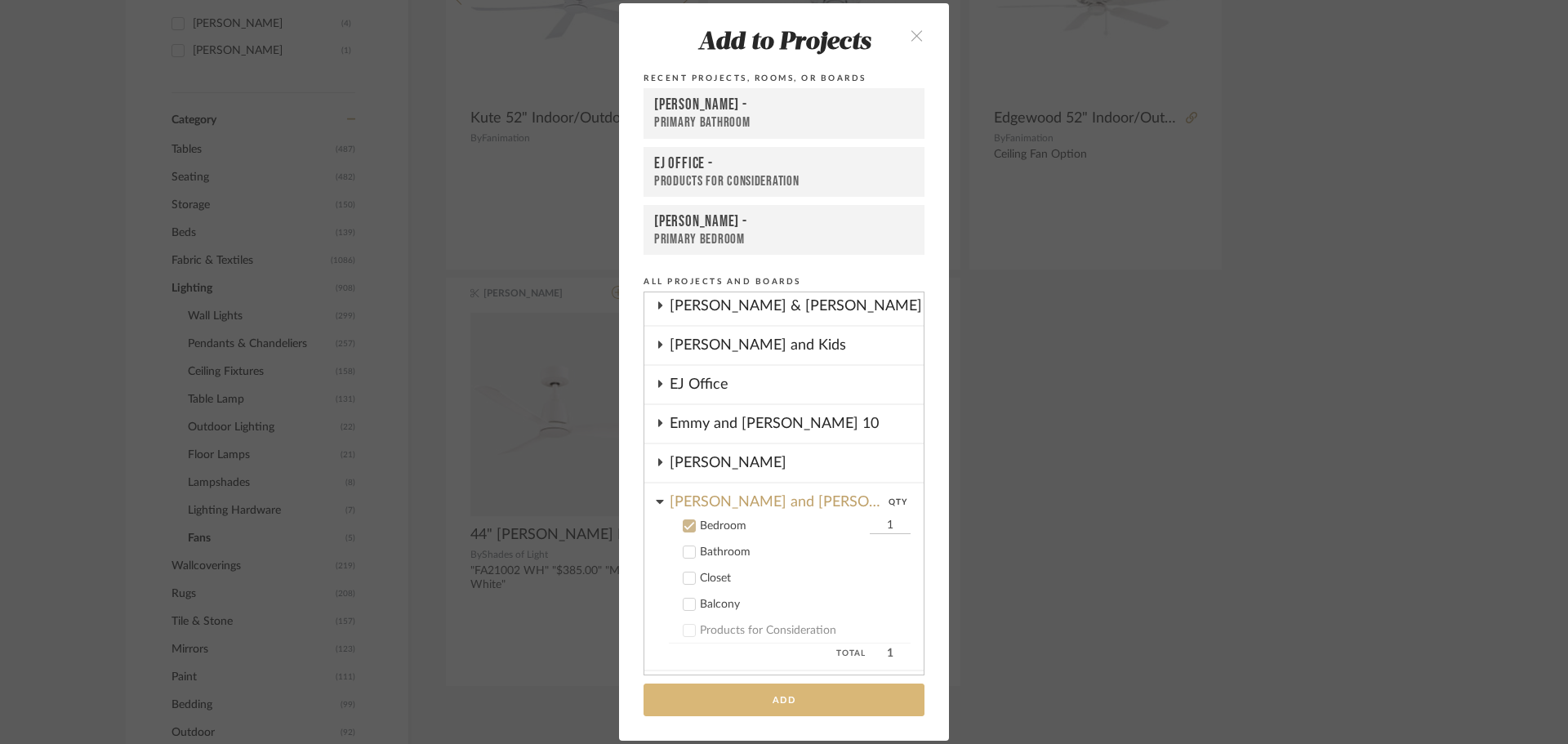
click at [783, 703] on button "Add" at bounding box center [784, 700] width 281 height 33
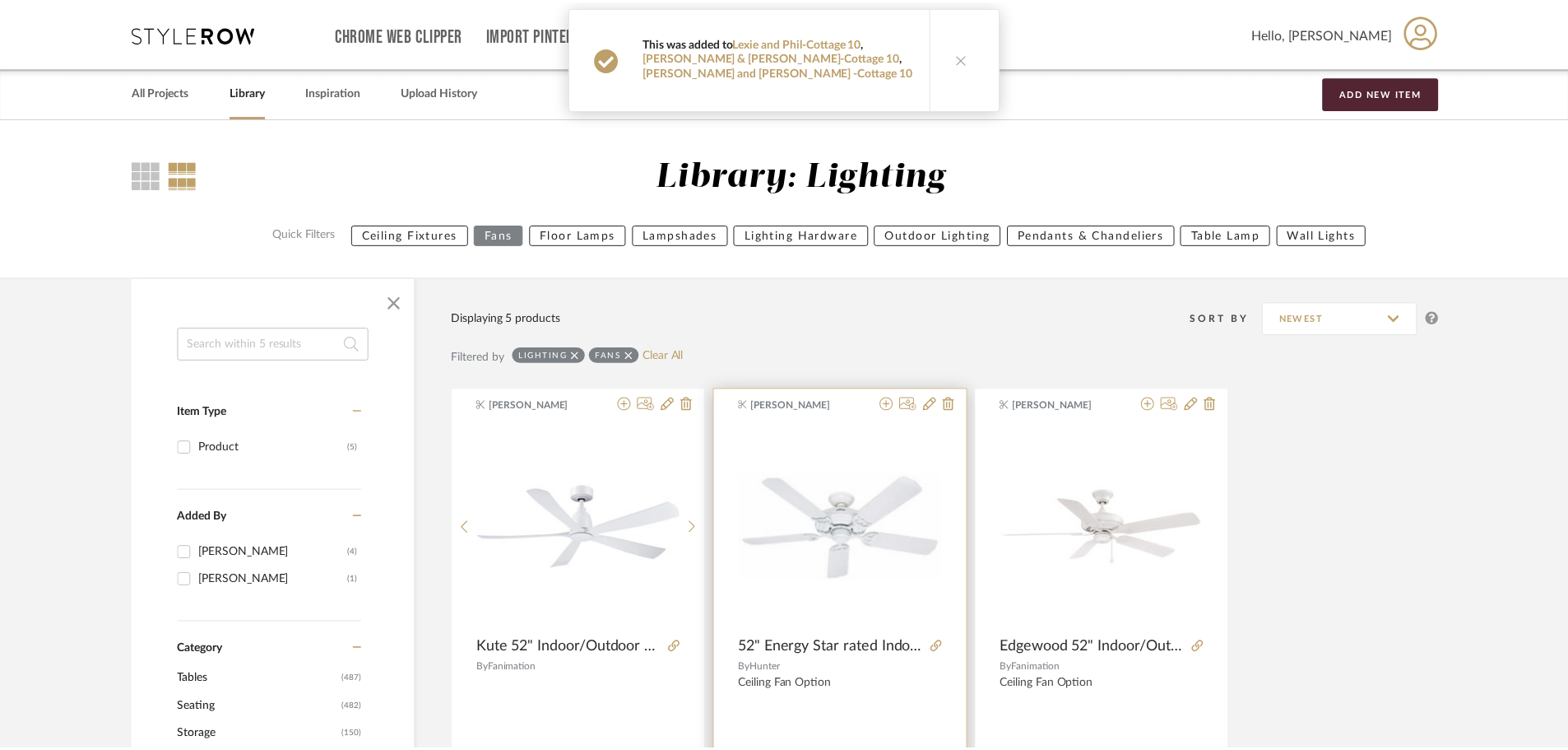
scroll to position [529, 0]
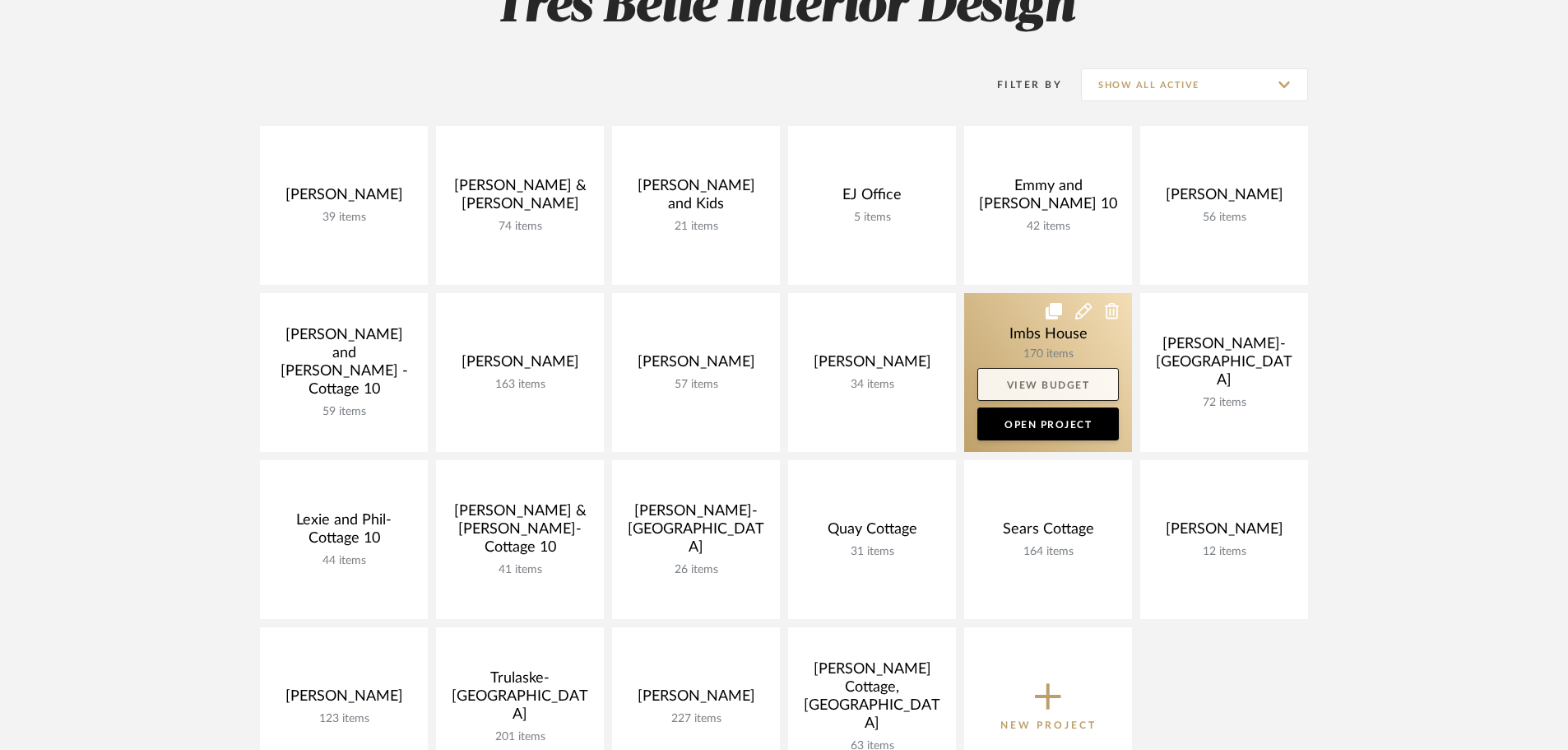
scroll to position [493, 0]
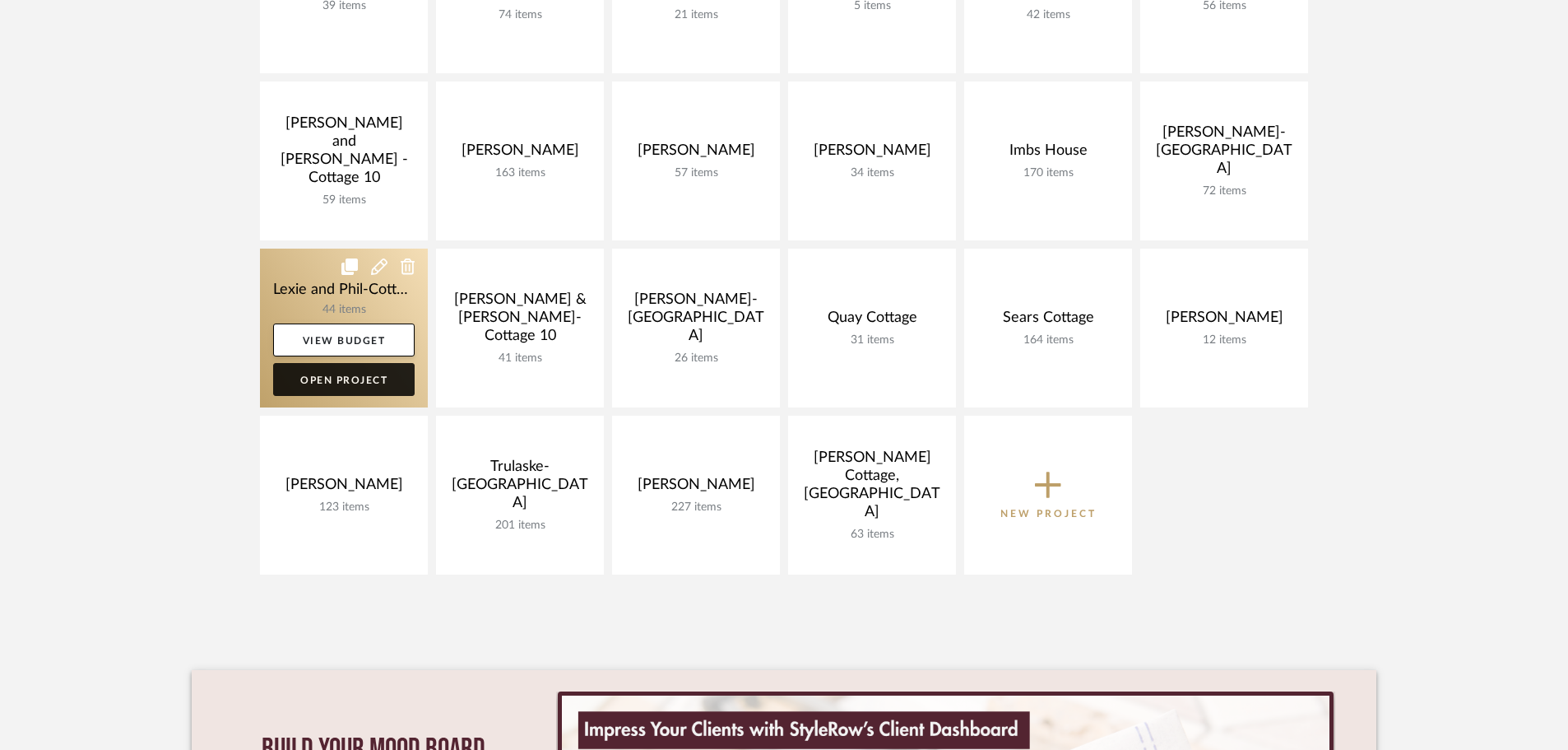
click at [389, 372] on link "Open Project" at bounding box center [344, 379] width 141 height 33
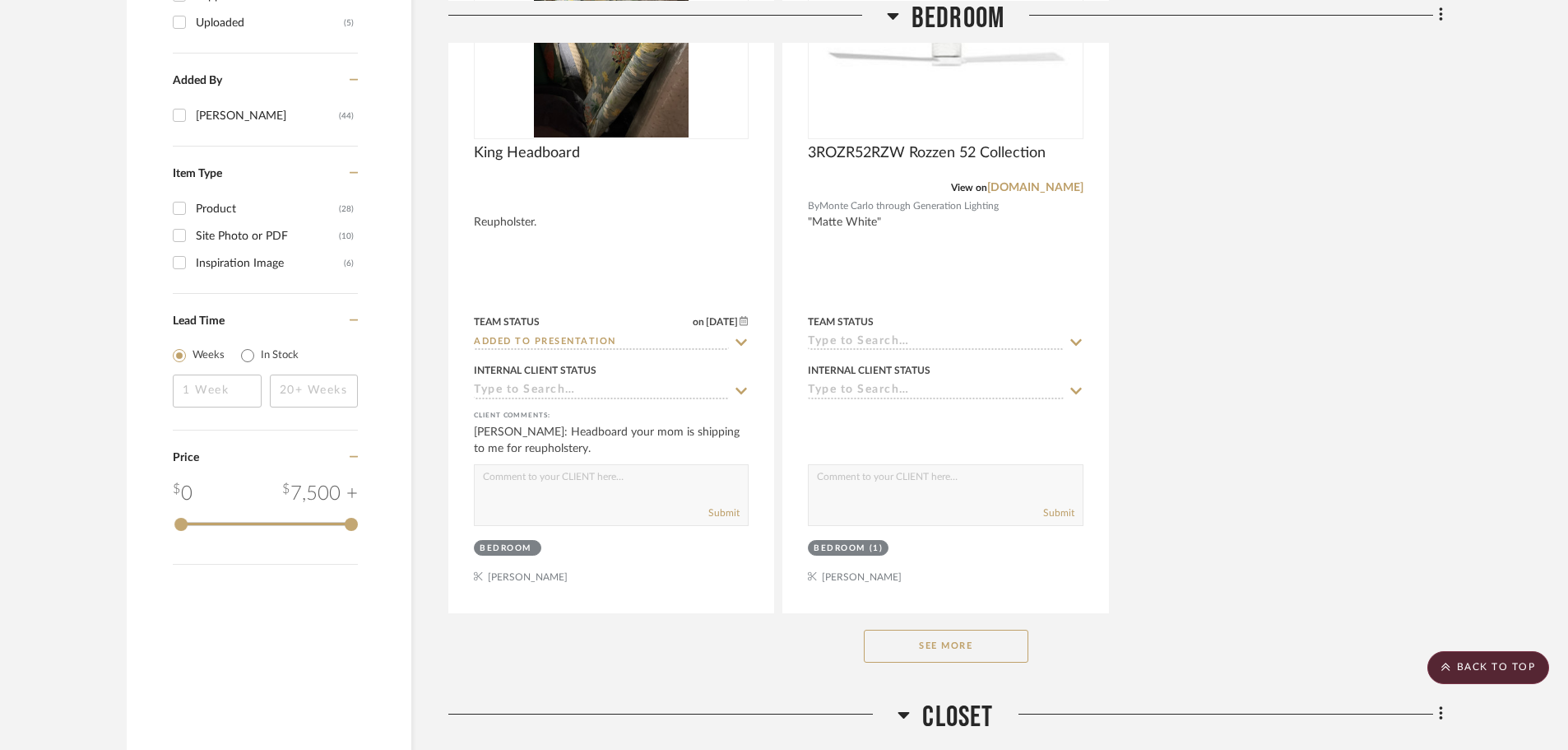
scroll to position [2092, 0]
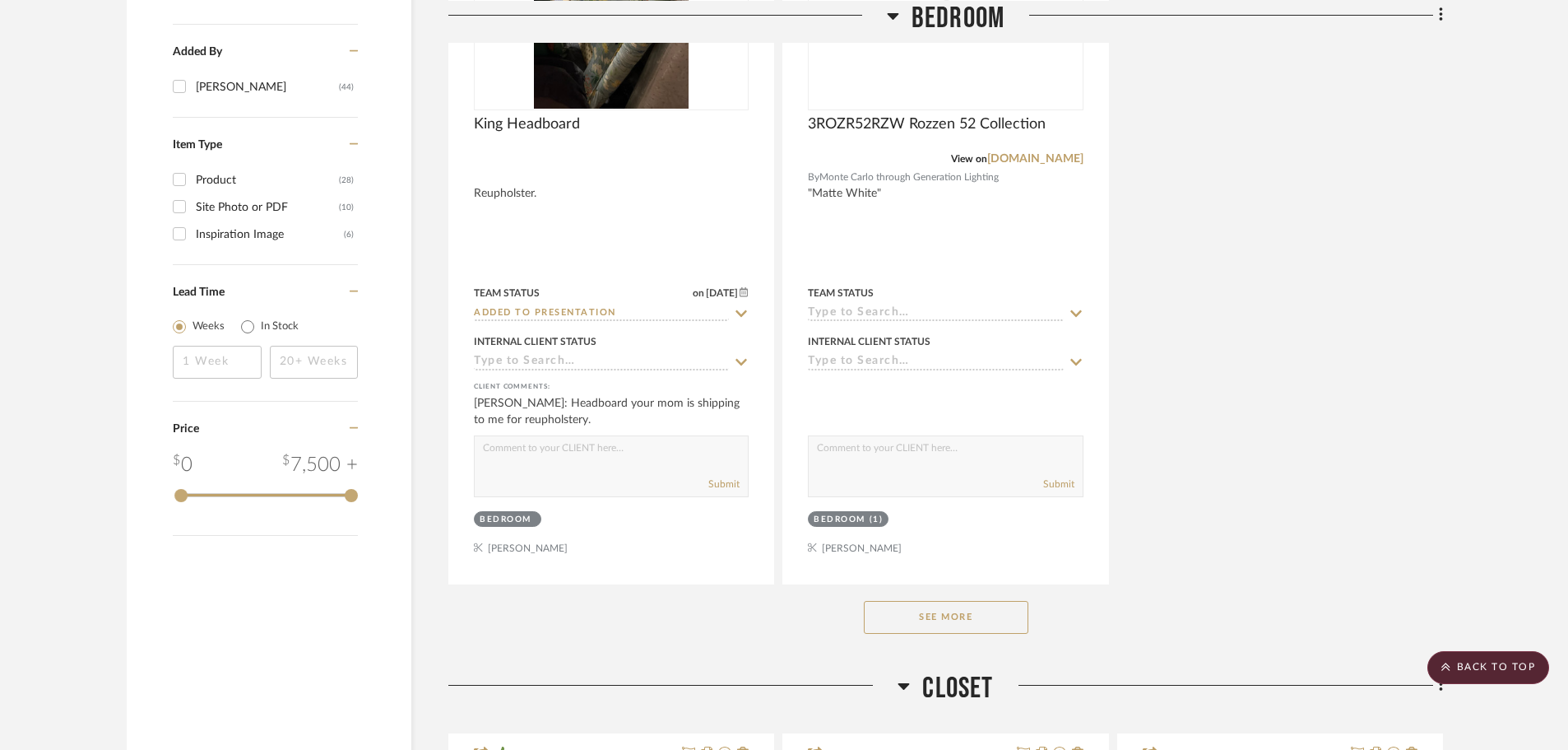
click at [913, 600] on button "See More" at bounding box center [946, 616] width 165 height 33
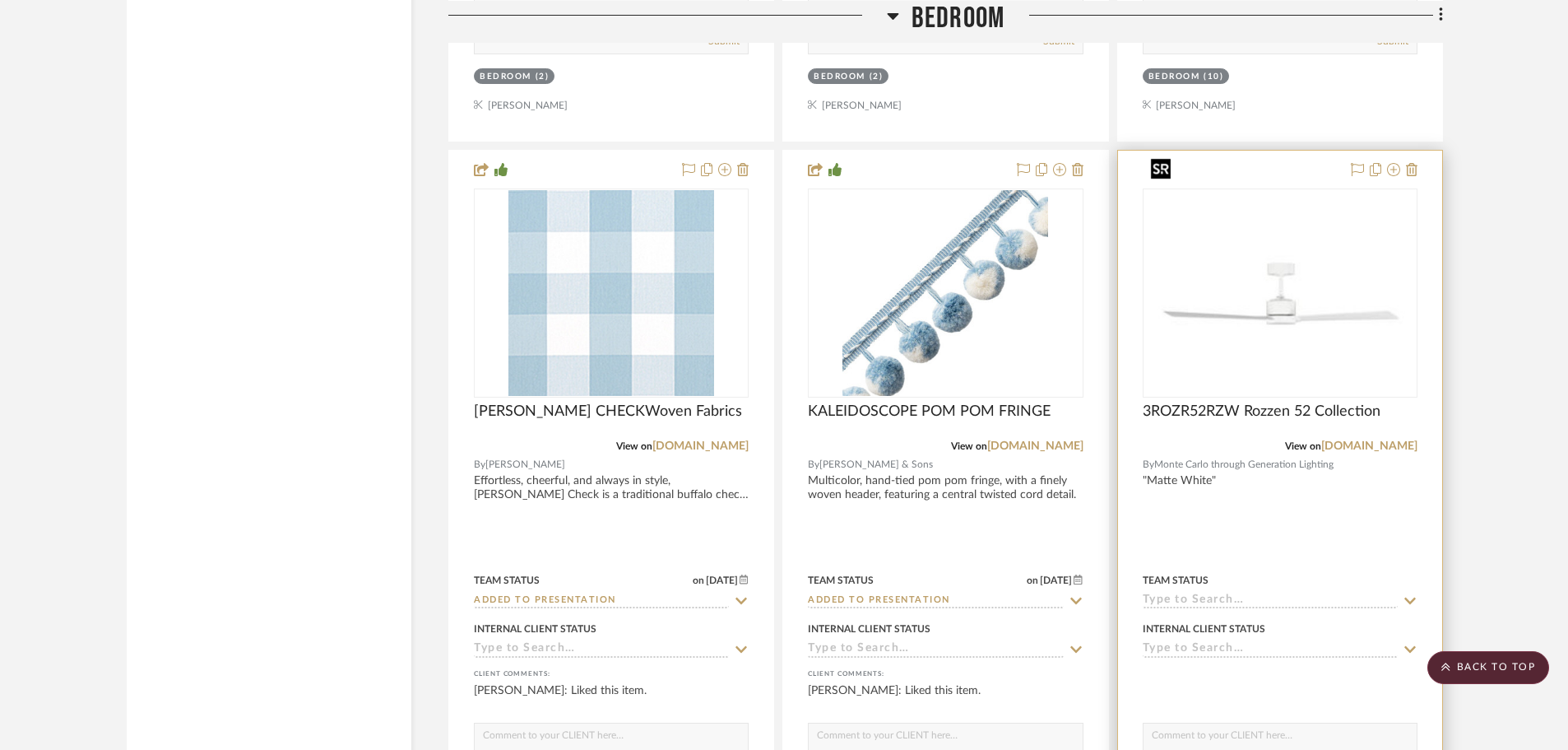
scroll to position [3905, 0]
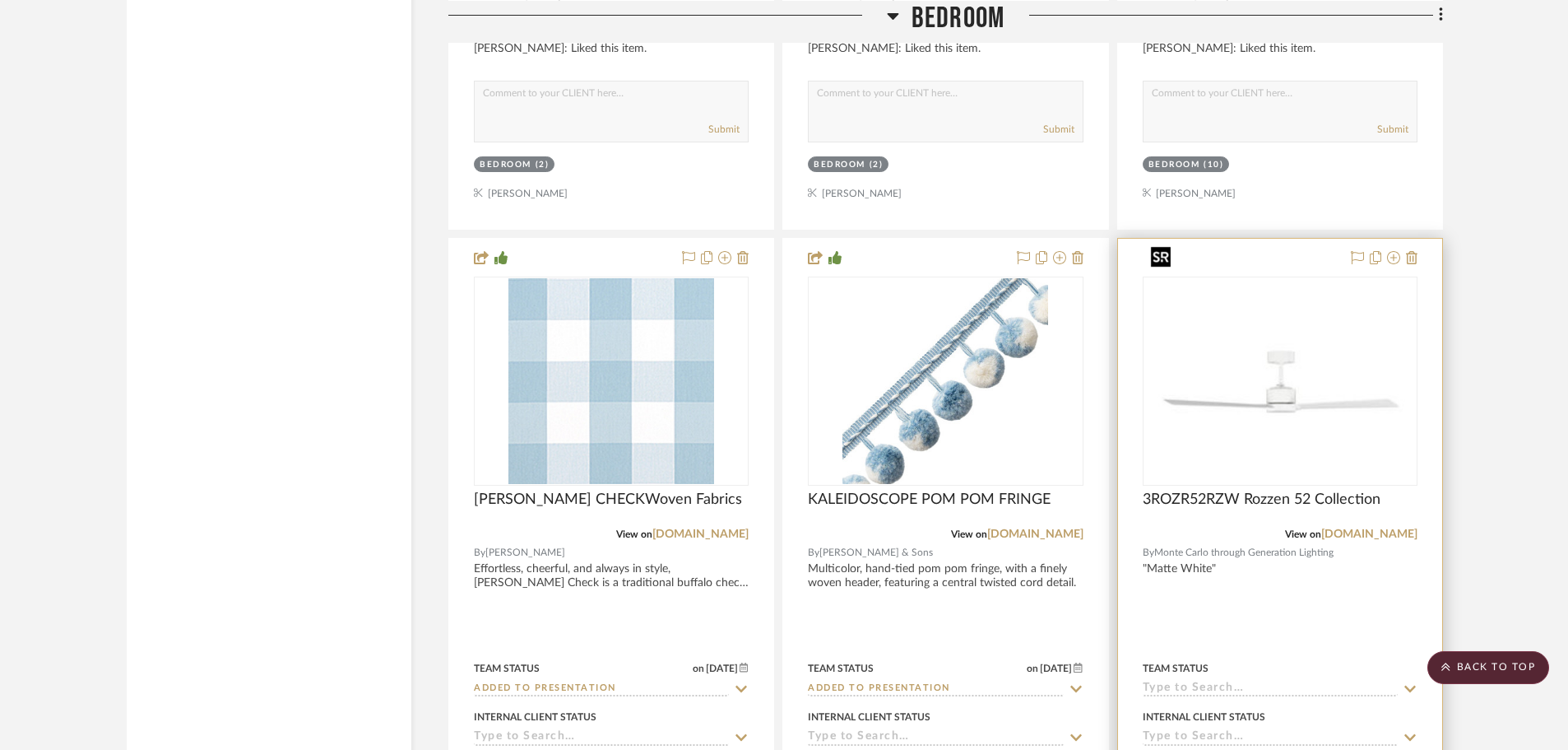
click at [1349, 323] on img "0" at bounding box center [1280, 381] width 271 height 199
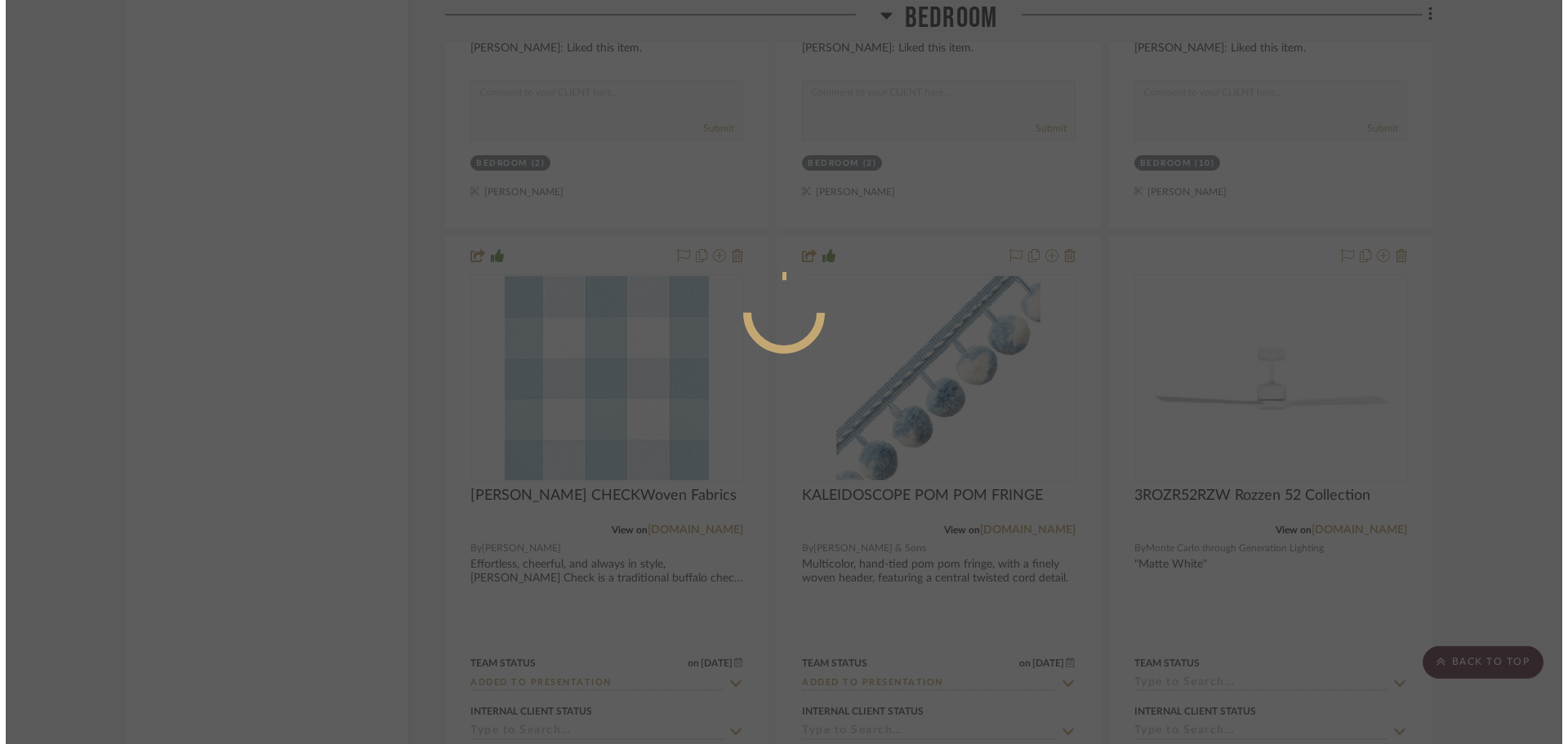
scroll to position [0, 0]
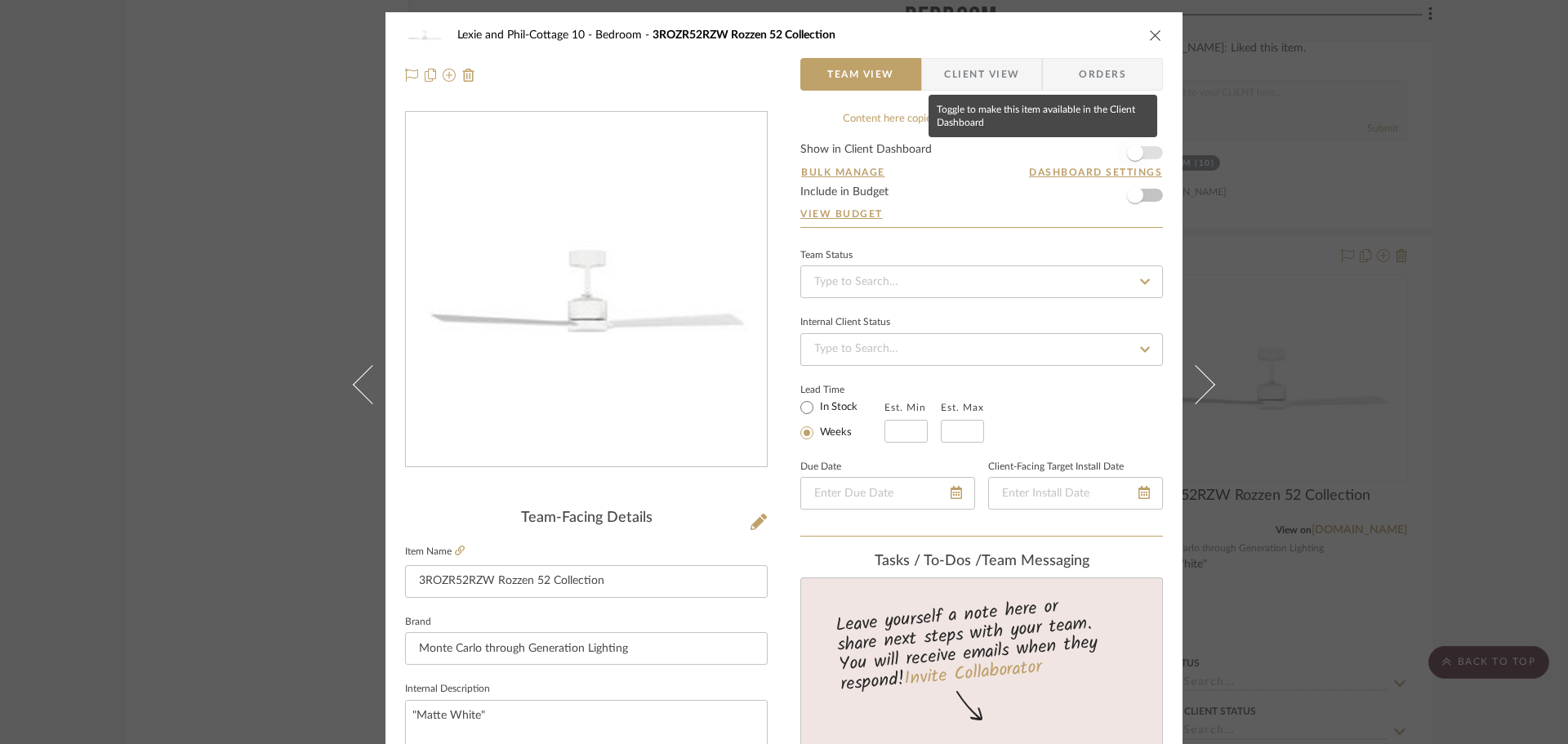
click at [1134, 158] on span "button" at bounding box center [1136, 153] width 17 height 17
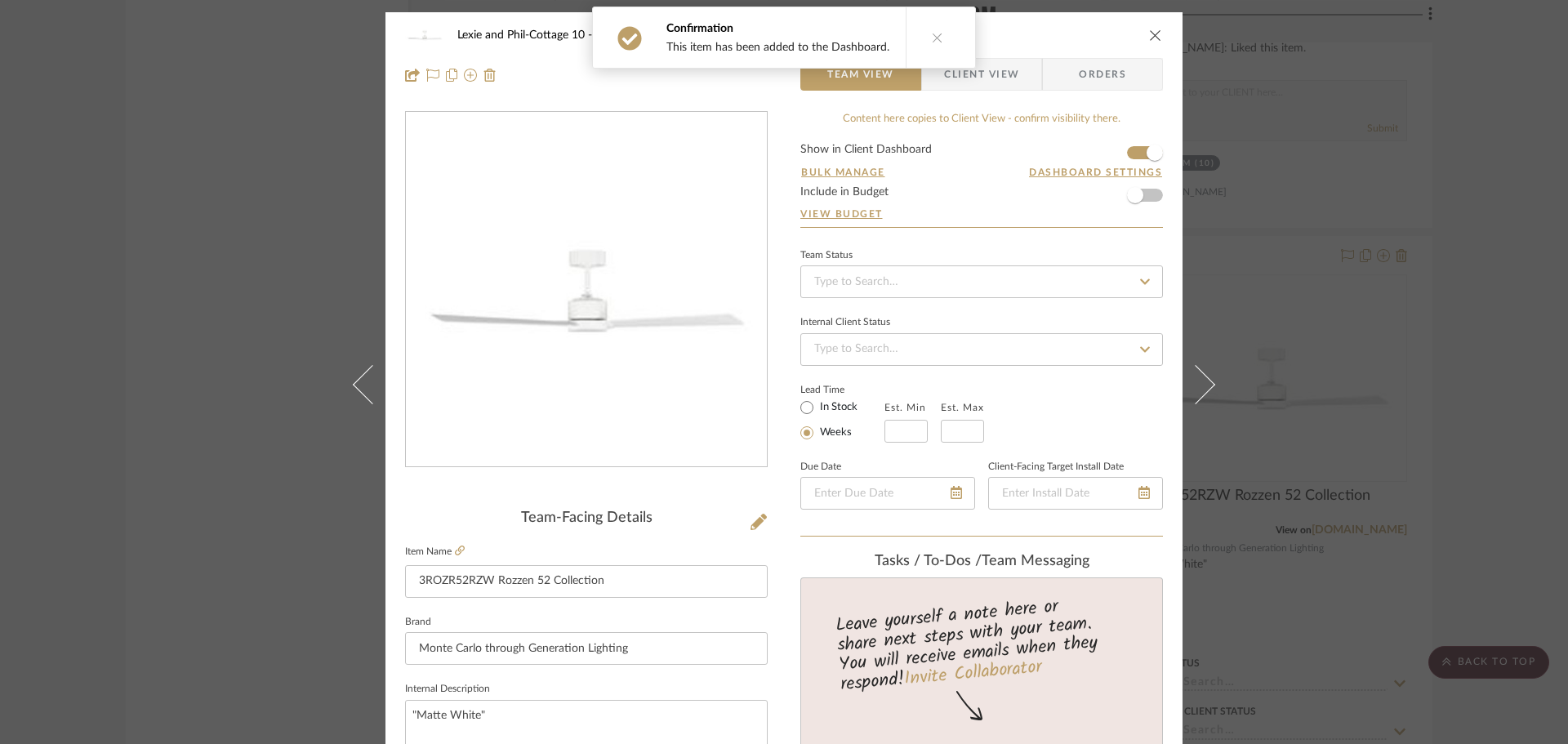
click at [1151, 36] on icon "close" at bounding box center [1155, 35] width 13 height 13
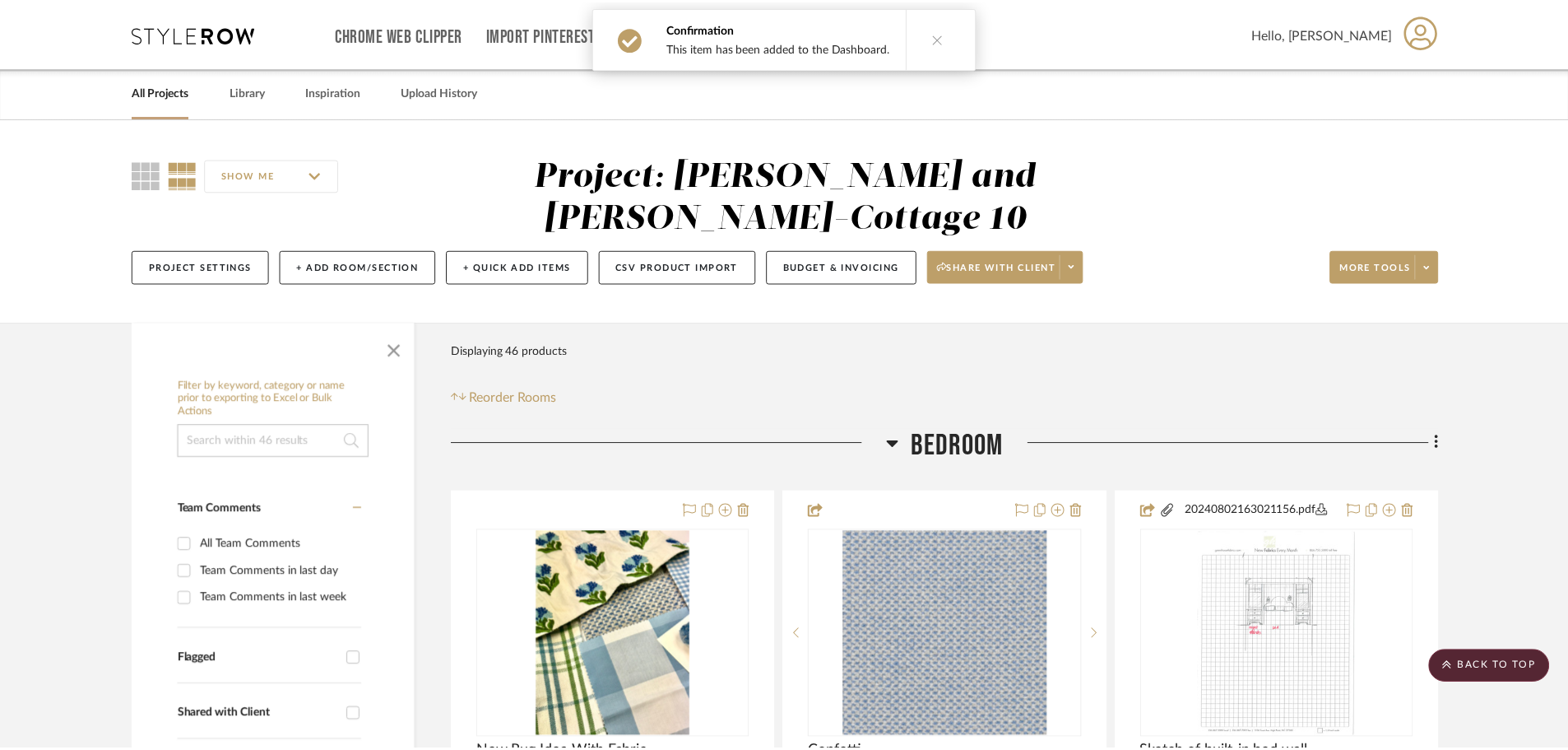
scroll to position [3905, 0]
